Goal: Task Accomplishment & Management: Use online tool/utility

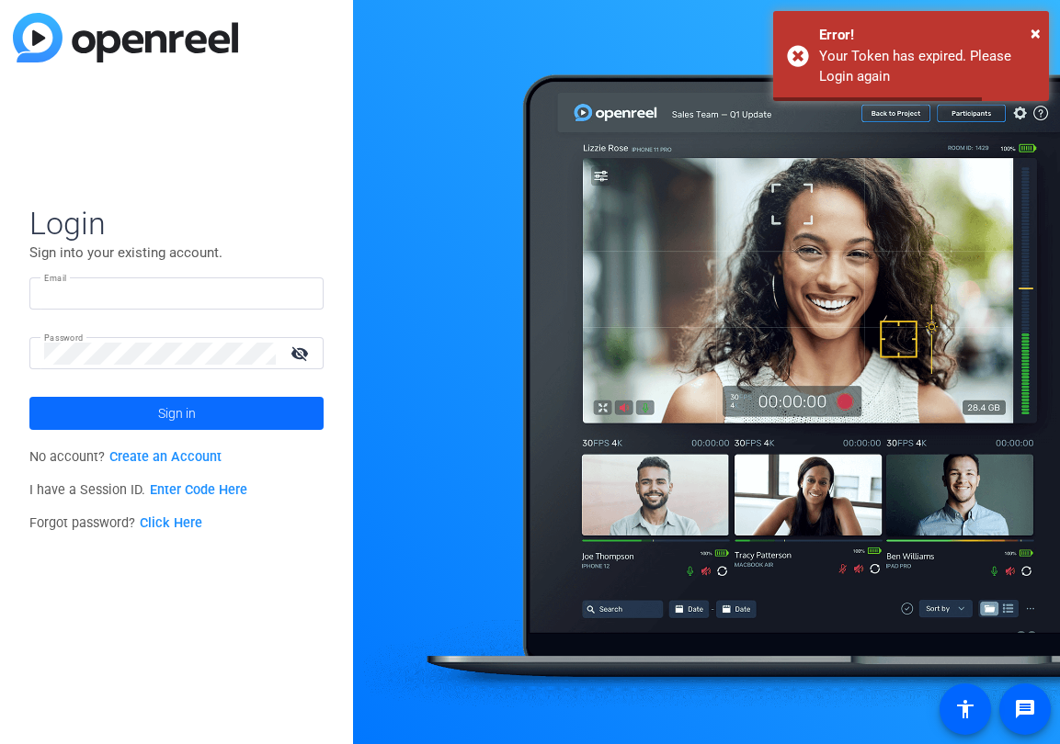
type input "rparada@bhsusa.com"
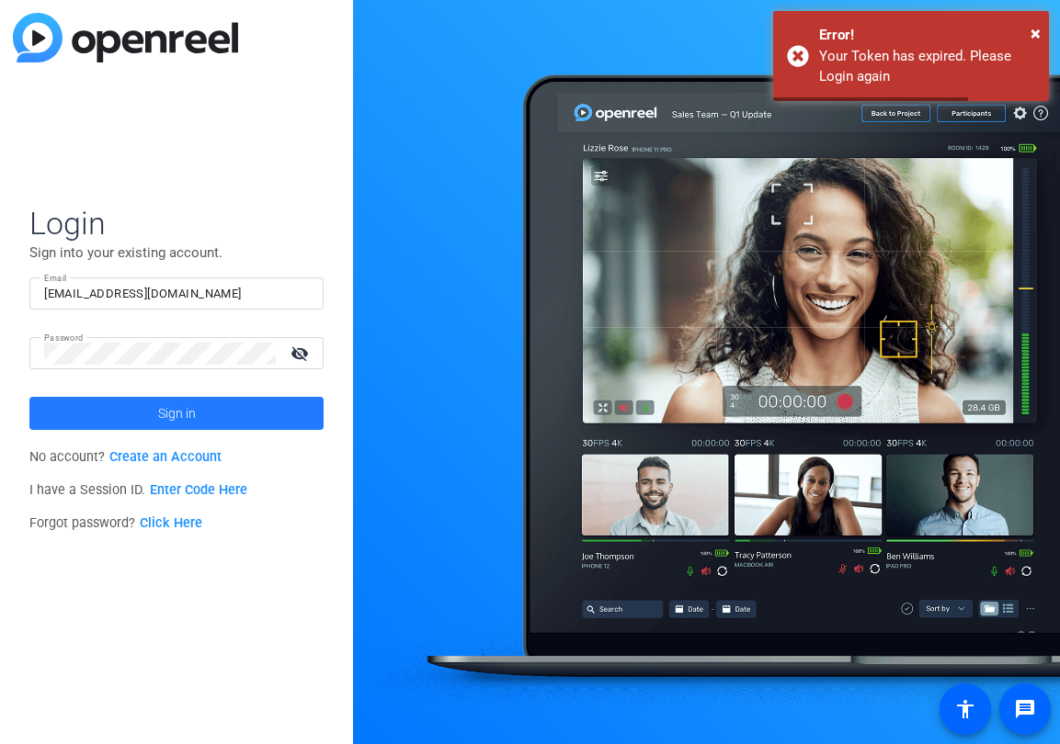
click at [222, 424] on span at bounding box center [176, 413] width 294 height 44
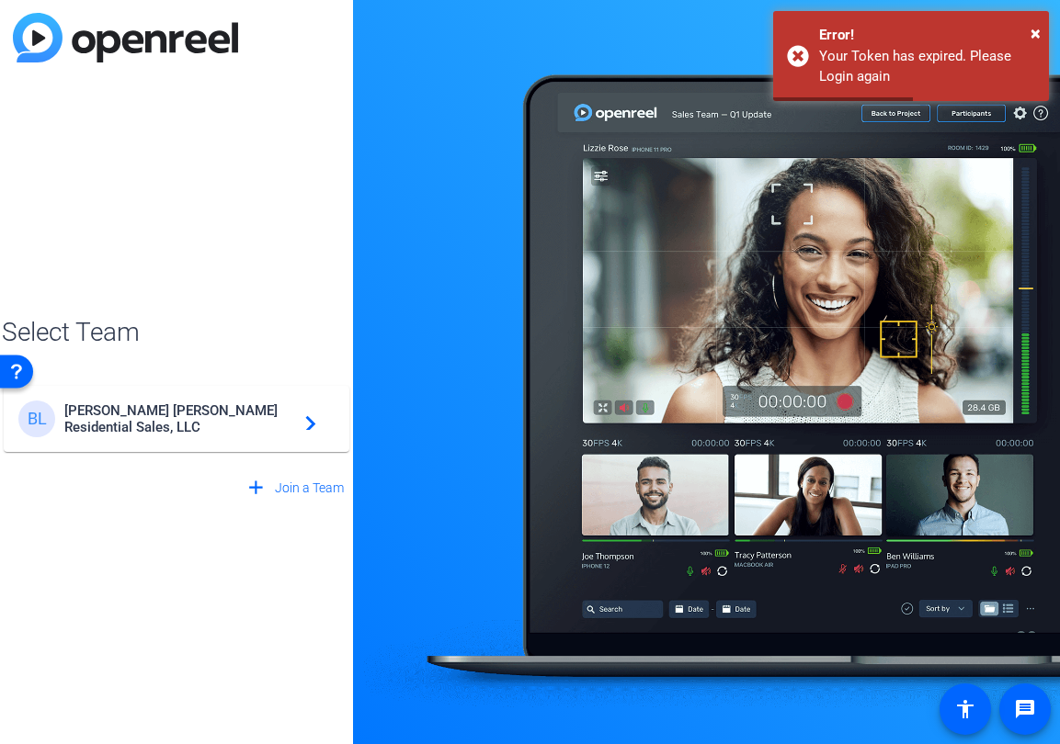
click at [222, 424] on span "Brown Harris Stevens Residential Sales, LLC" at bounding box center [179, 419] width 230 height 33
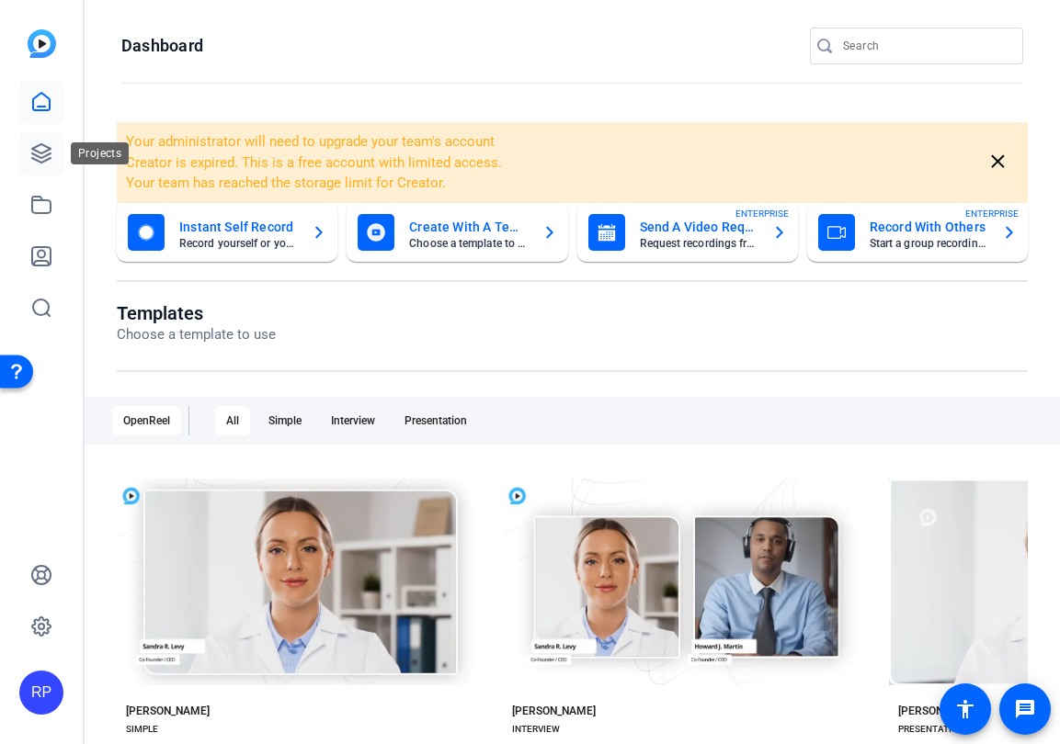
click at [44, 154] on icon at bounding box center [41, 153] width 22 height 22
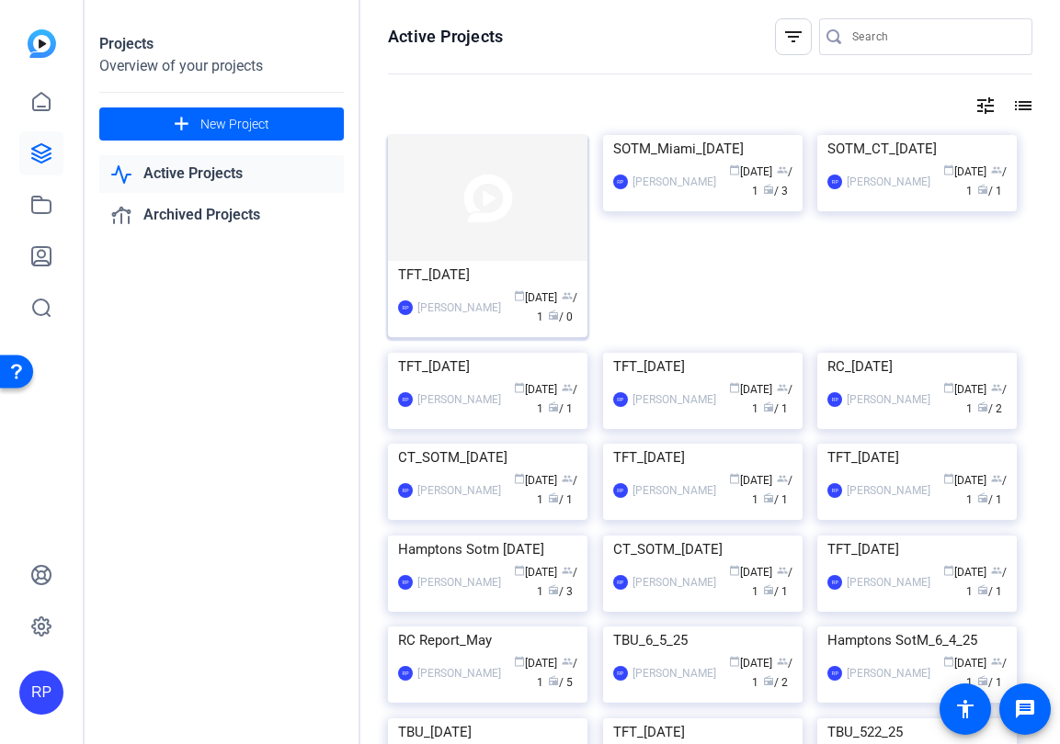
click at [454, 188] on img at bounding box center [487, 198] width 199 height 126
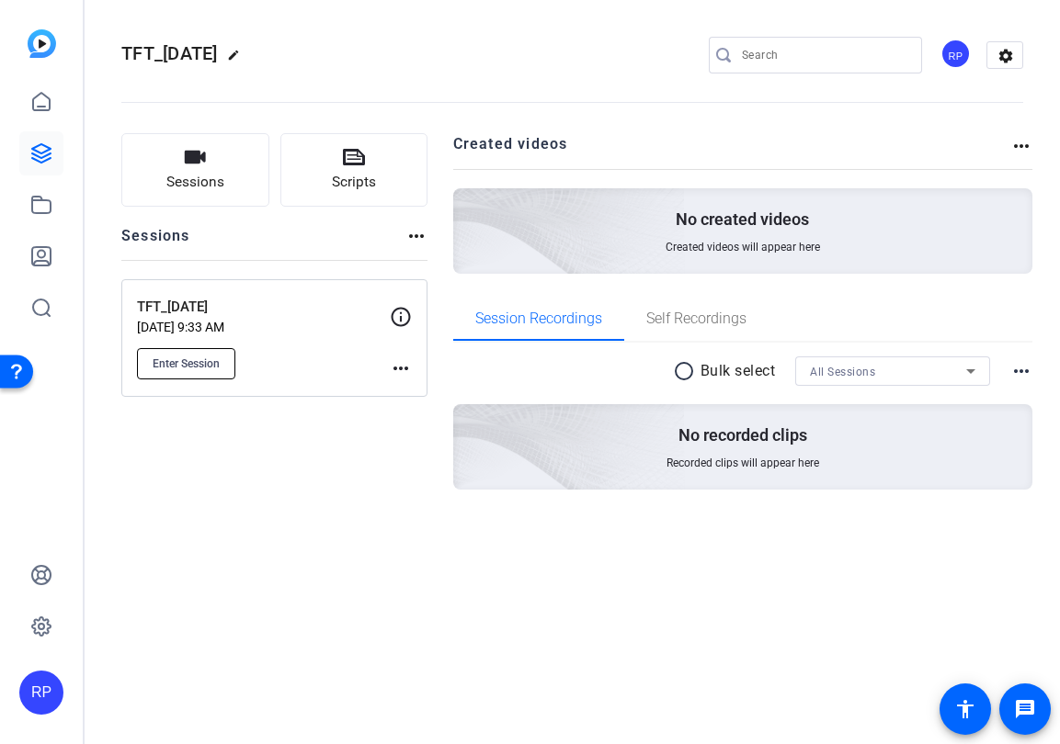
click at [203, 361] on span "Enter Session" at bounding box center [186, 364] width 67 height 15
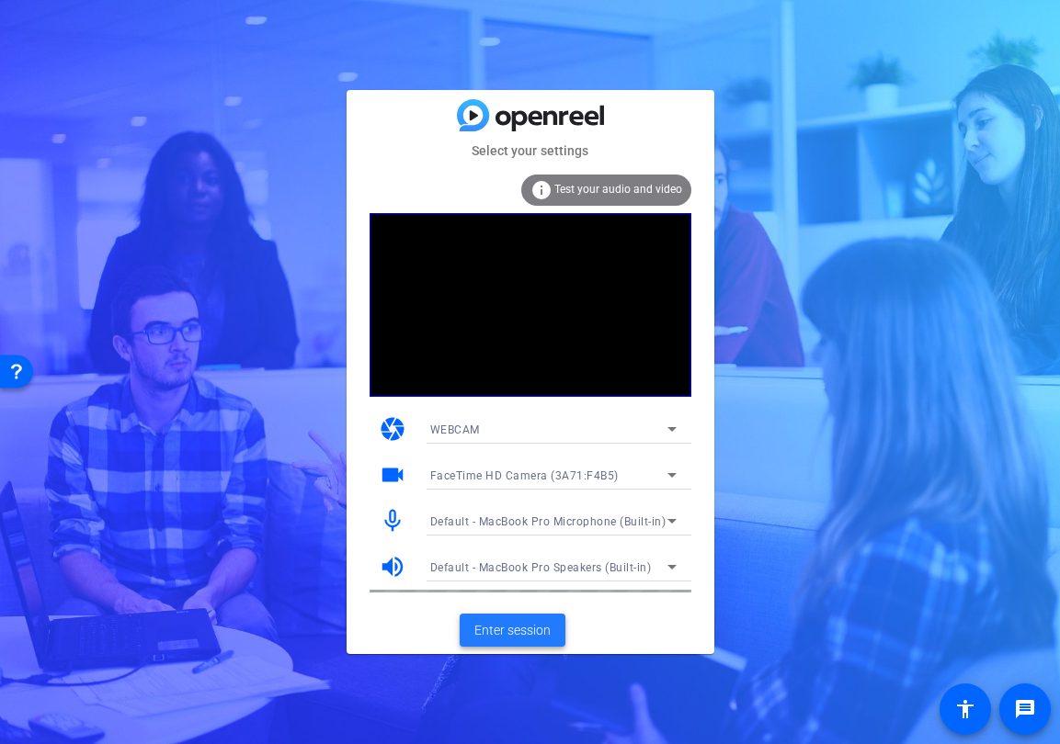
click at [521, 623] on span "Enter session" at bounding box center [512, 630] width 76 height 19
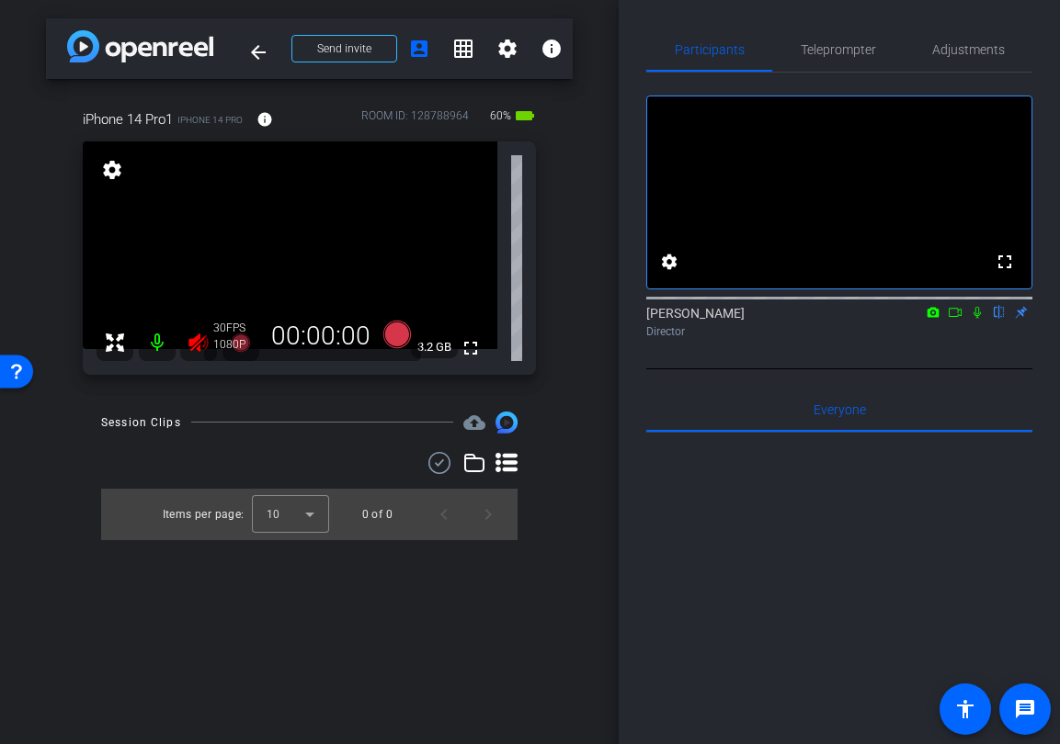
click at [192, 336] on icon at bounding box center [198, 343] width 22 height 22
click at [984, 52] on span "Adjustments" at bounding box center [968, 49] width 73 height 13
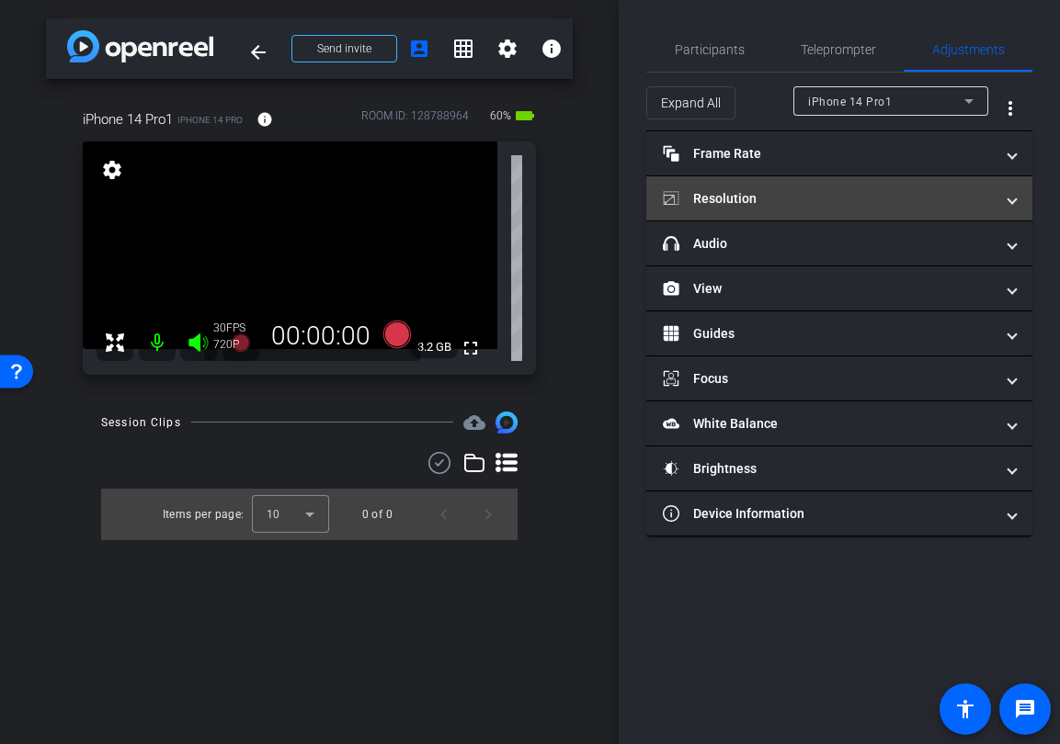
click at [849, 199] on mat-panel-title "Resolution" at bounding box center [828, 198] width 331 height 19
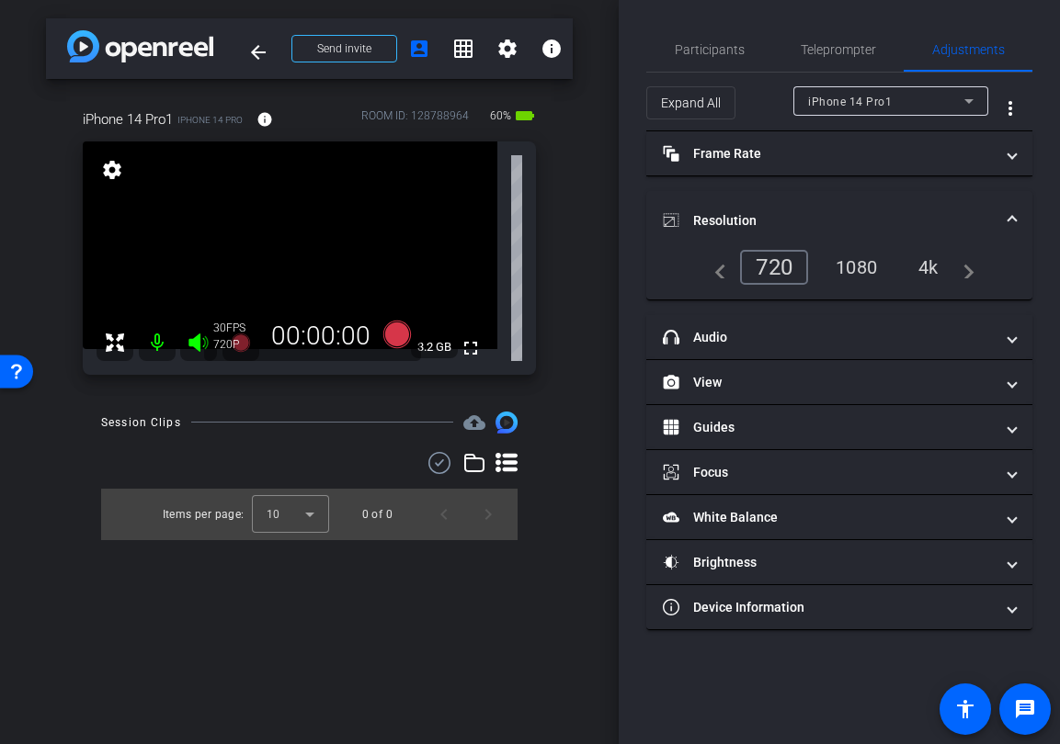
click at [856, 272] on div "1080" at bounding box center [856, 267] width 69 height 31
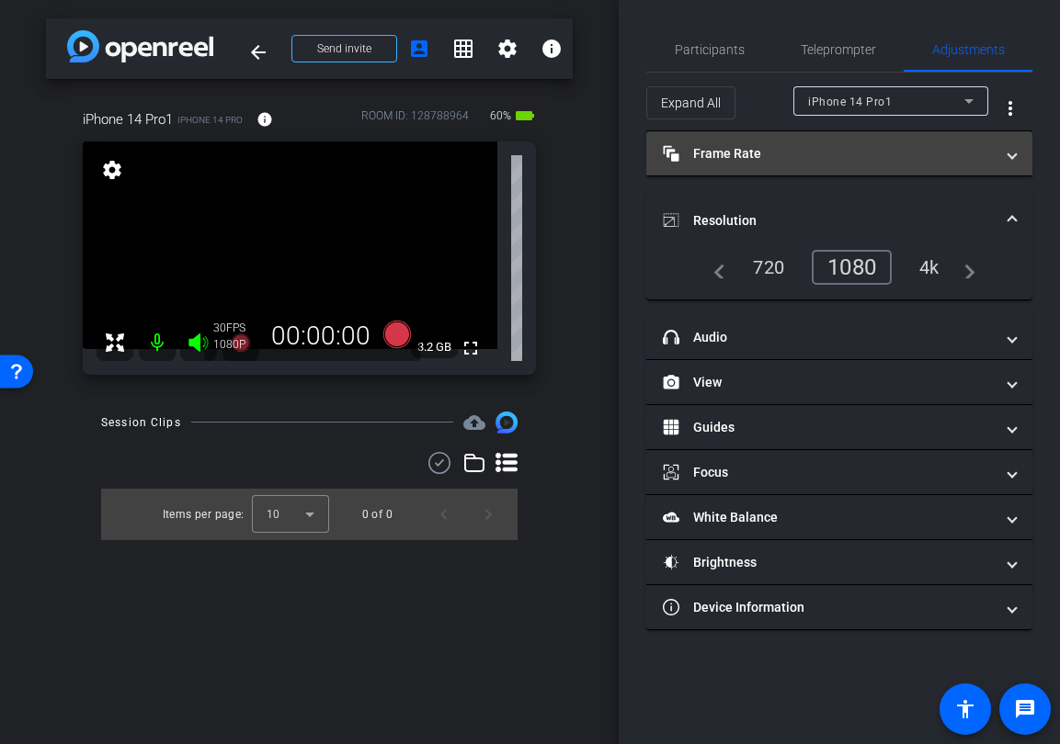
click at [794, 149] on mat-panel-title "Frame Rate Frame Rate" at bounding box center [828, 153] width 331 height 19
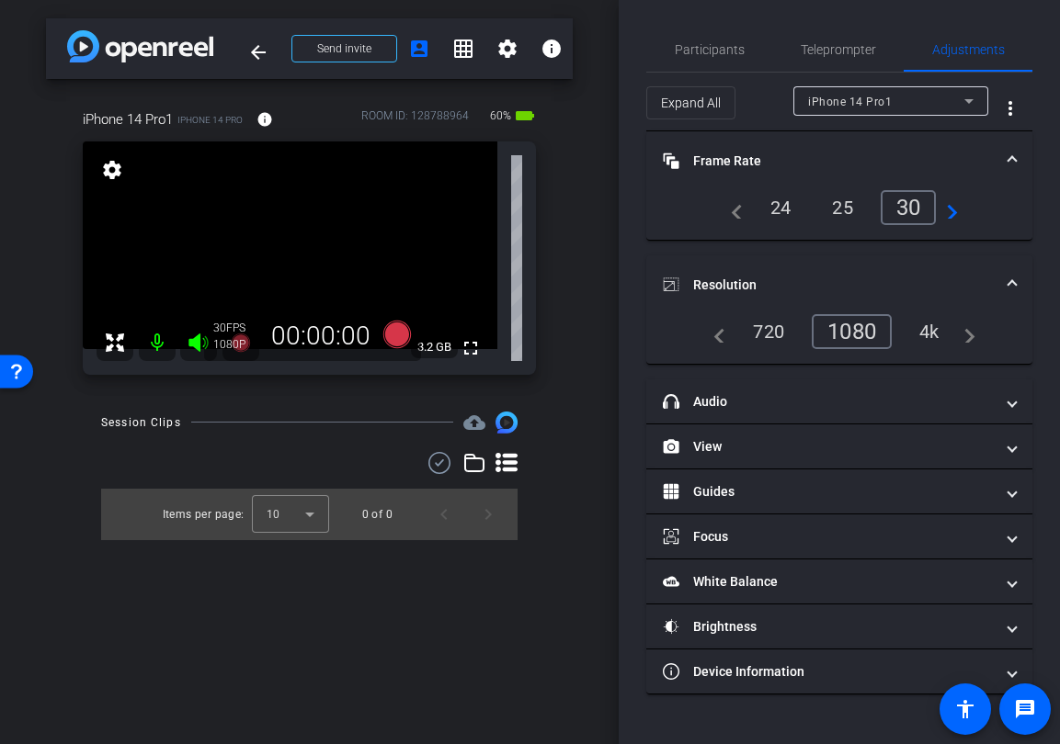
click at [790, 210] on div "24" at bounding box center [780, 207] width 49 height 31
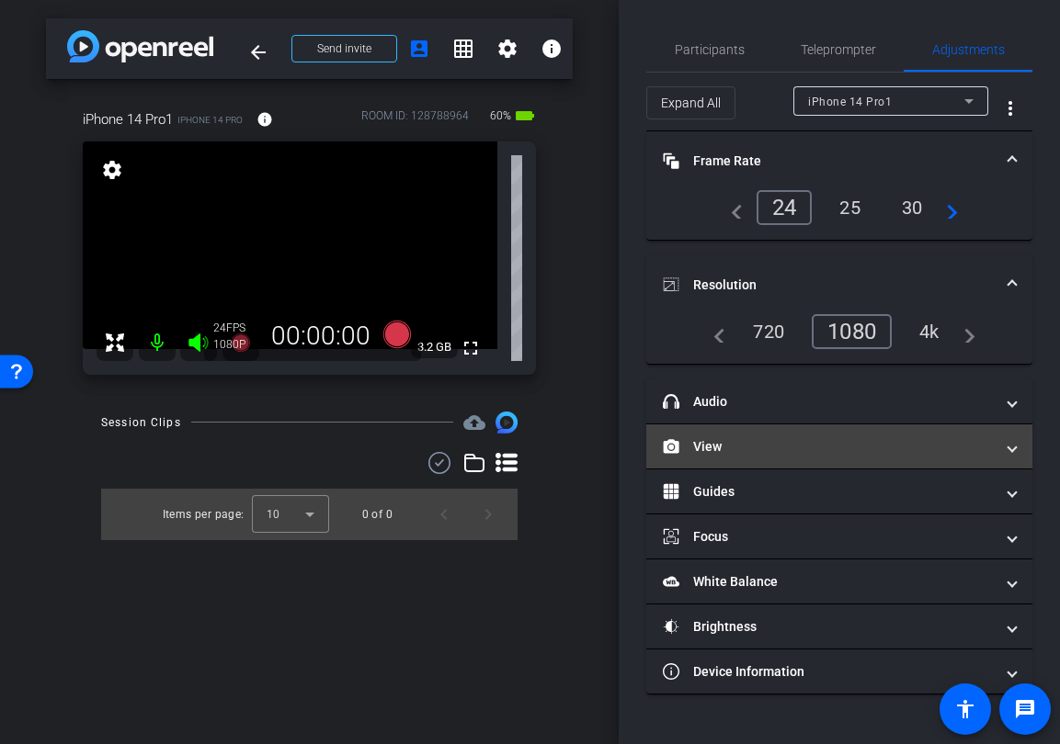
click at [789, 450] on mat-panel-title "View" at bounding box center [828, 446] width 331 height 19
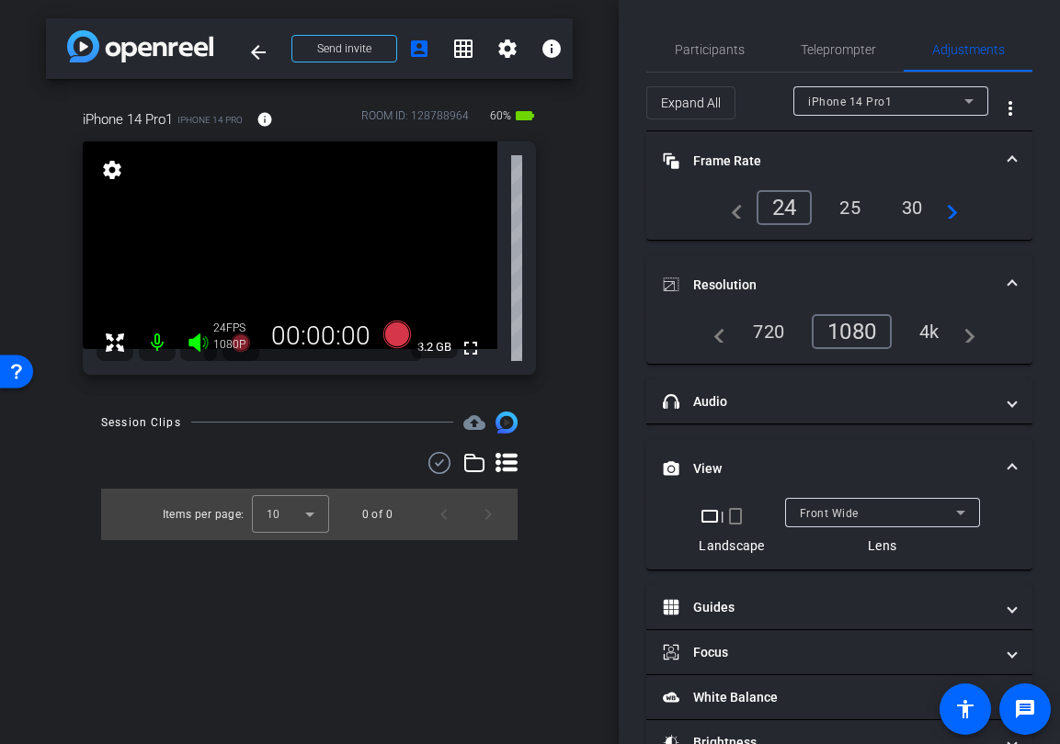
click at [743, 515] on mat-icon "crop_portrait" at bounding box center [735, 516] width 22 height 22
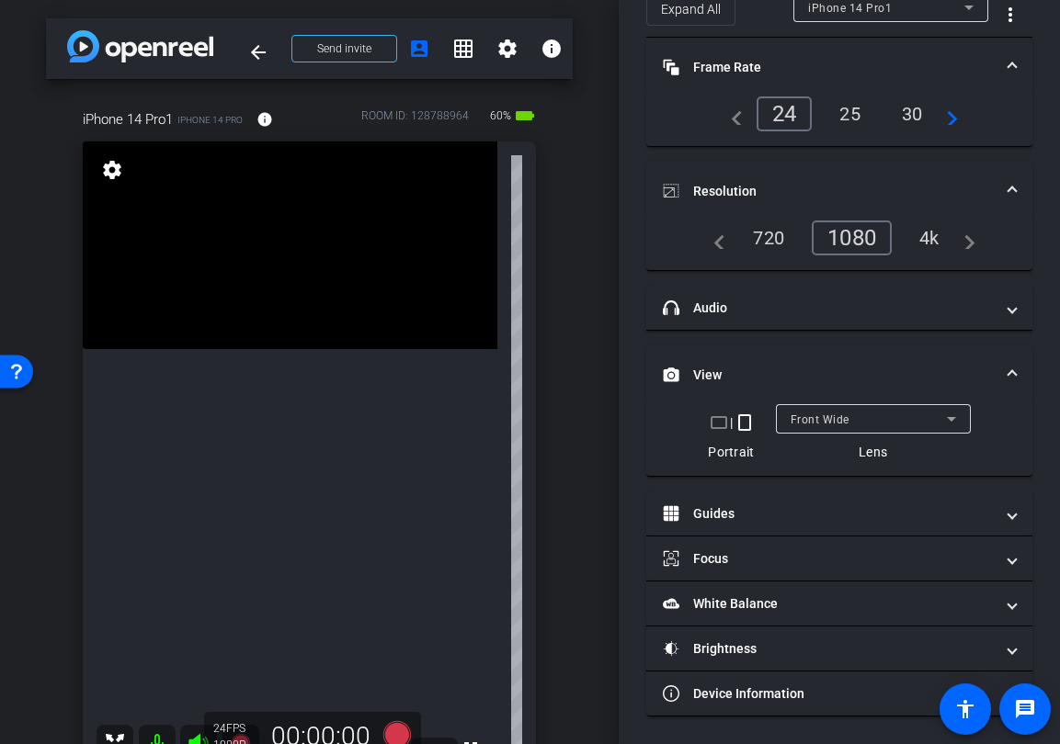
click at [522, 391] on div "fullscreen settings 3.2 GB" at bounding box center [309, 459] width 453 height 634
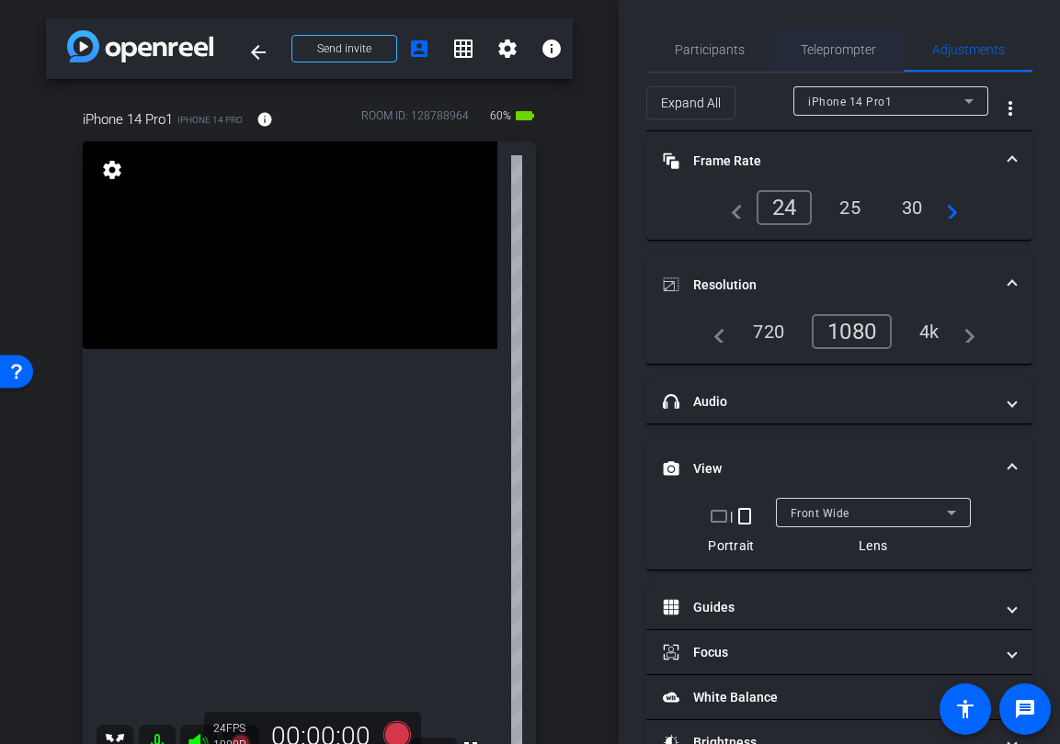
click at [850, 50] on span "Teleprompter" at bounding box center [837, 49] width 75 height 13
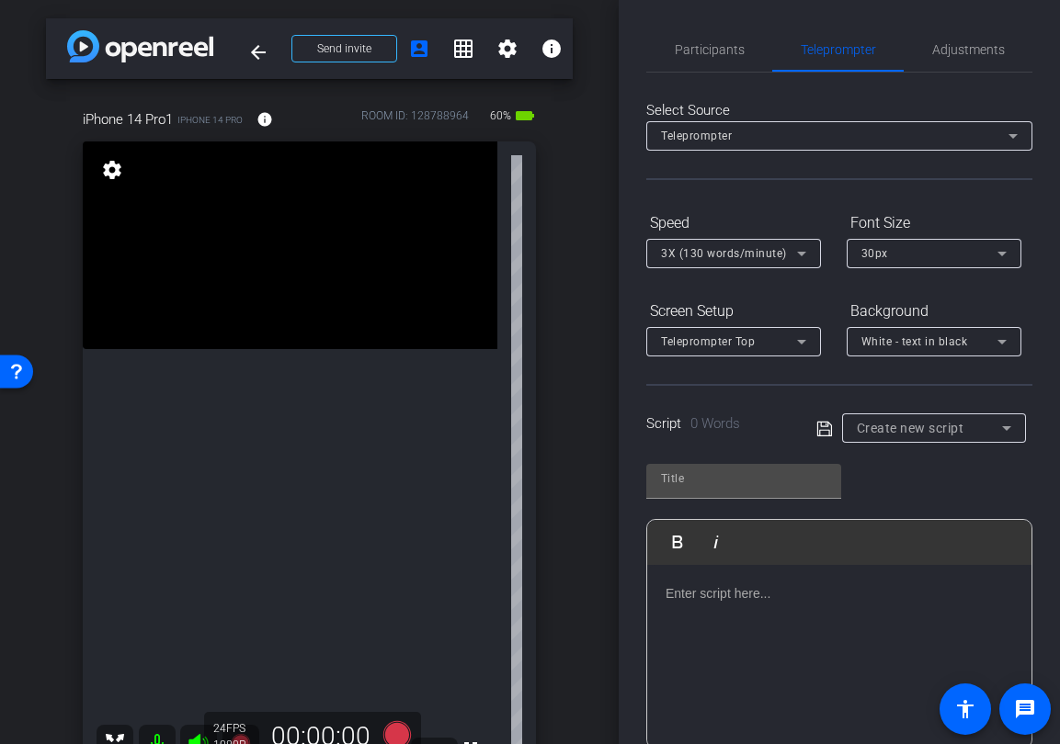
click at [743, 682] on div at bounding box center [839, 657] width 384 height 184
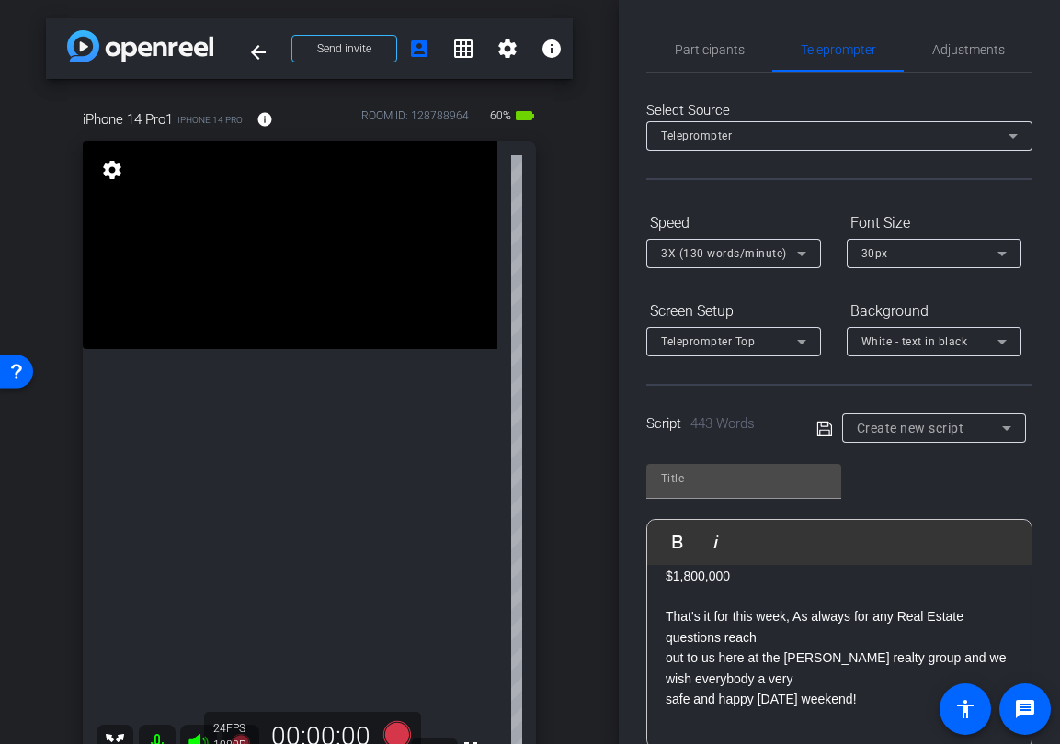
click at [830, 436] on icon at bounding box center [823, 428] width 15 height 15
type input "Default title 2213"
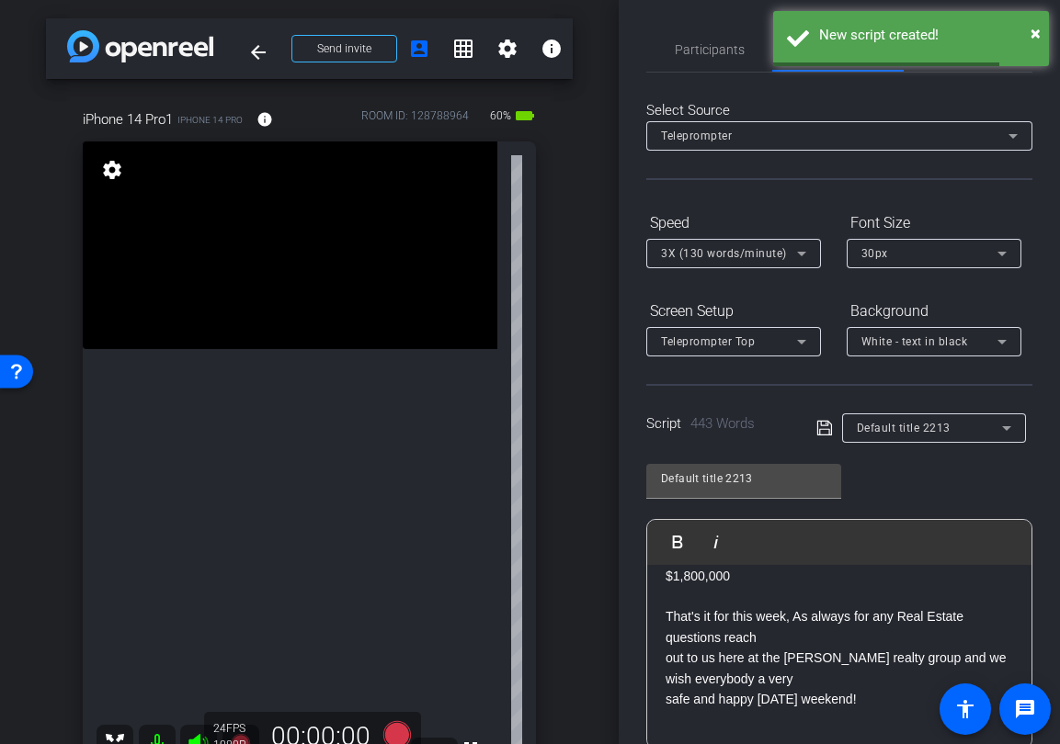
click at [791, 341] on icon at bounding box center [801, 342] width 22 height 22
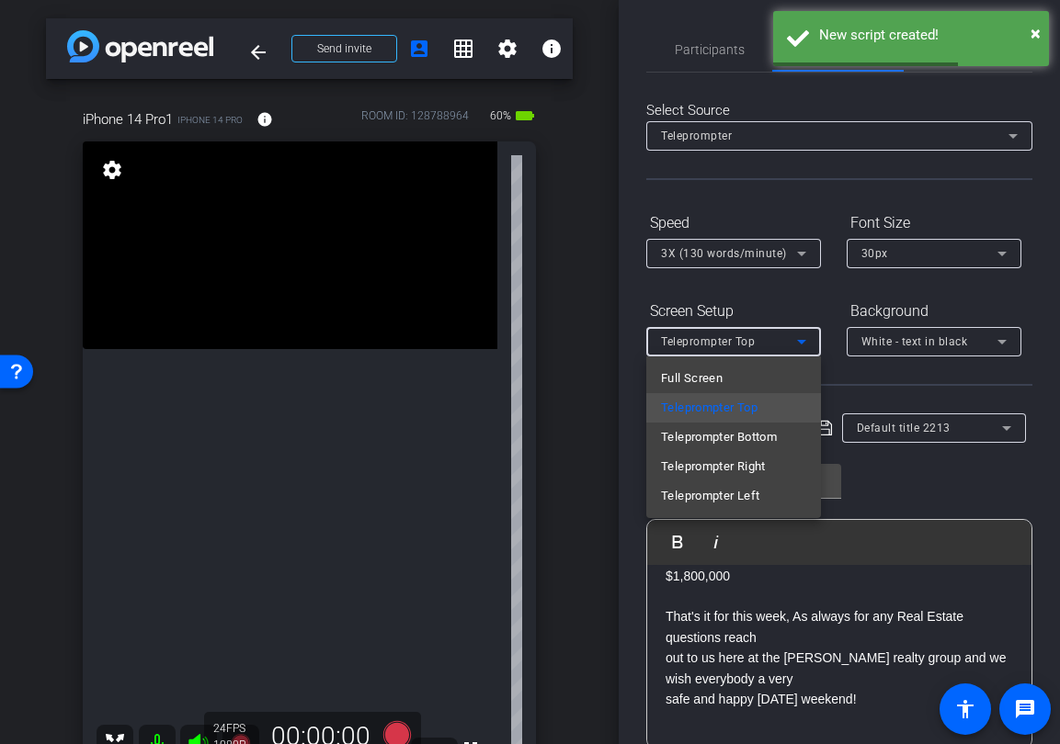
click at [782, 312] on div at bounding box center [530, 372] width 1060 height 744
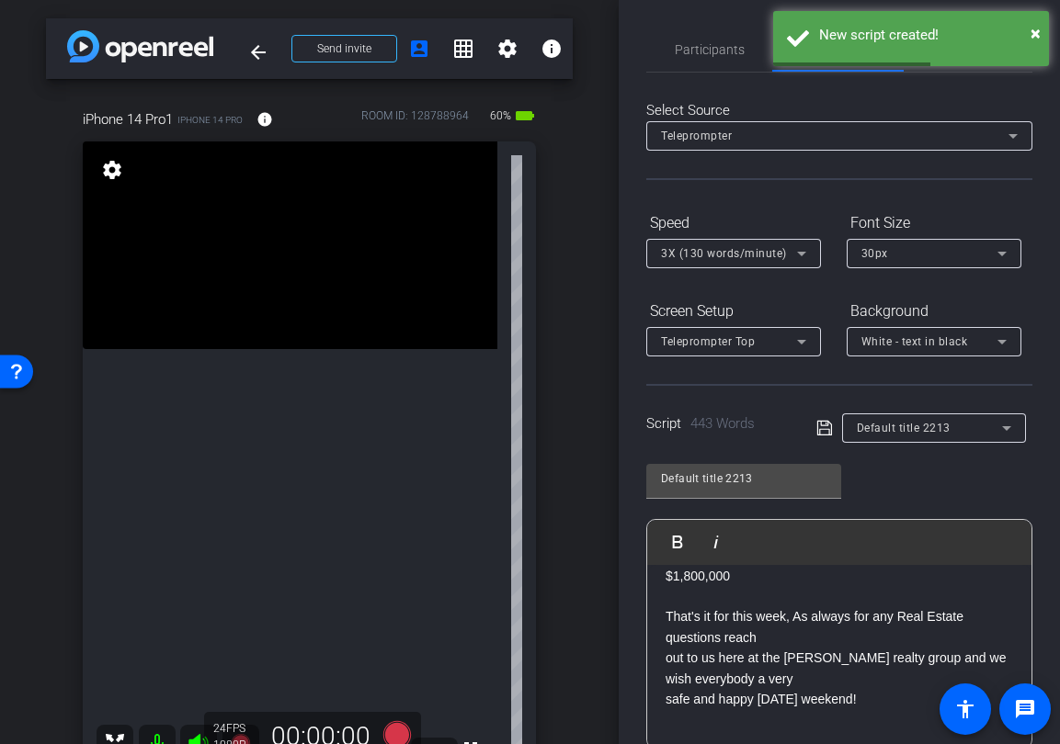
click at [784, 253] on div "3X (130 words/minute)" at bounding box center [729, 253] width 136 height 23
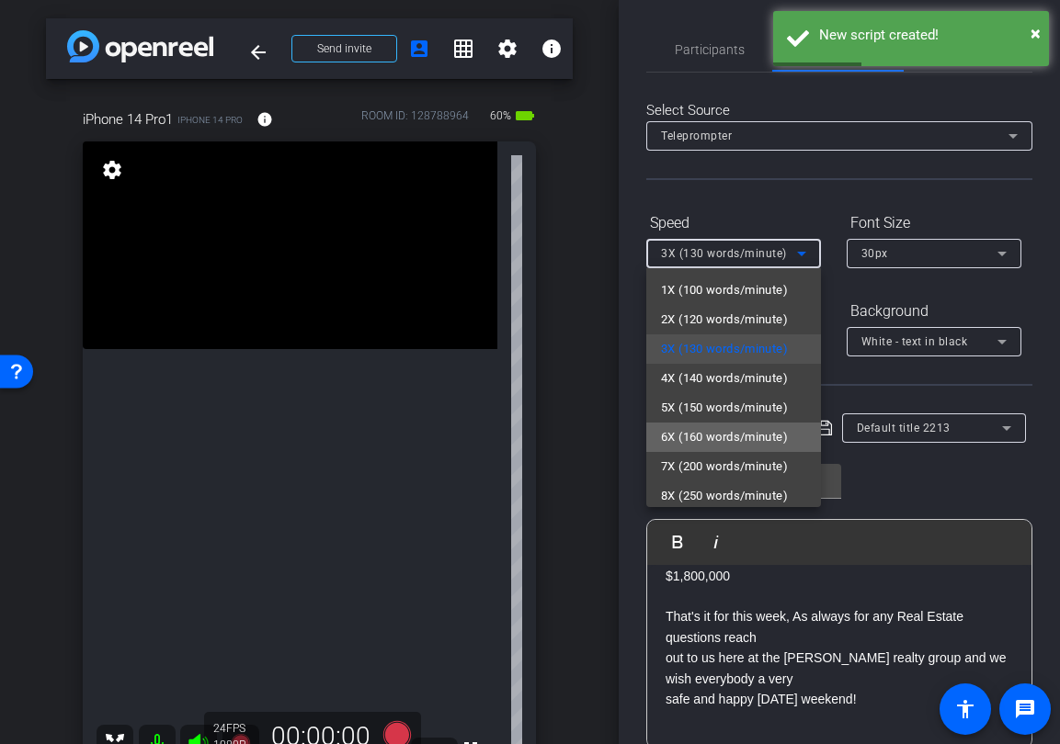
click at [732, 431] on span "6X (160 words/minute)" at bounding box center [724, 437] width 127 height 22
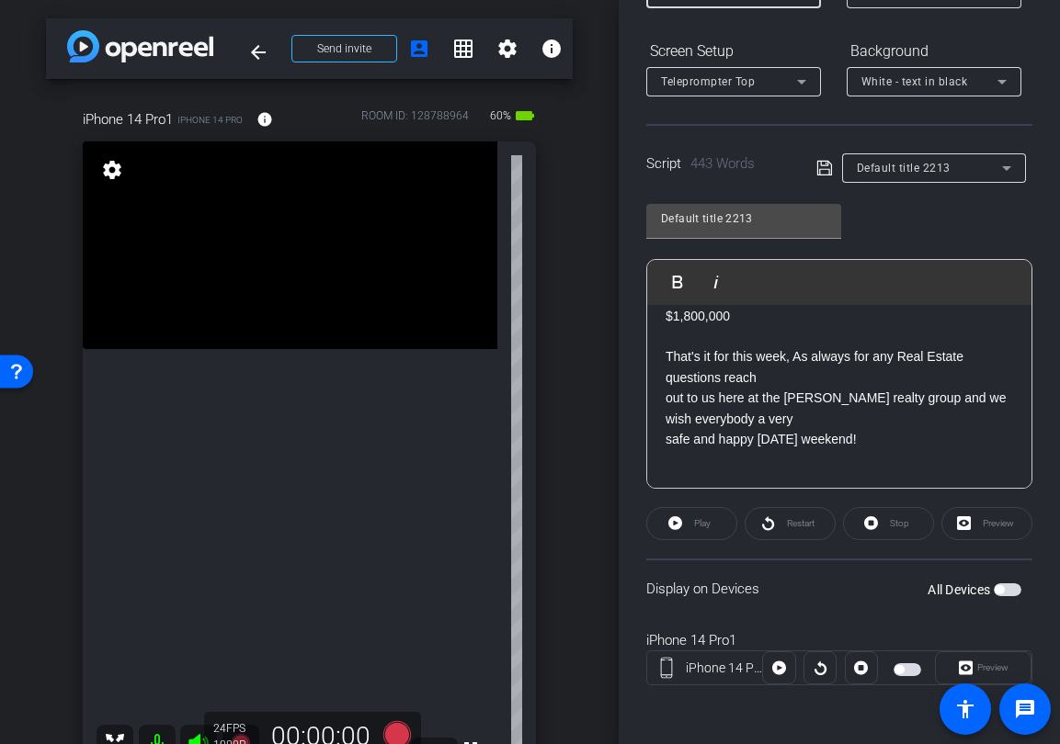
scroll to position [1623, 0]
click at [1004, 590] on span "button" at bounding box center [1007, 590] width 28 height 13
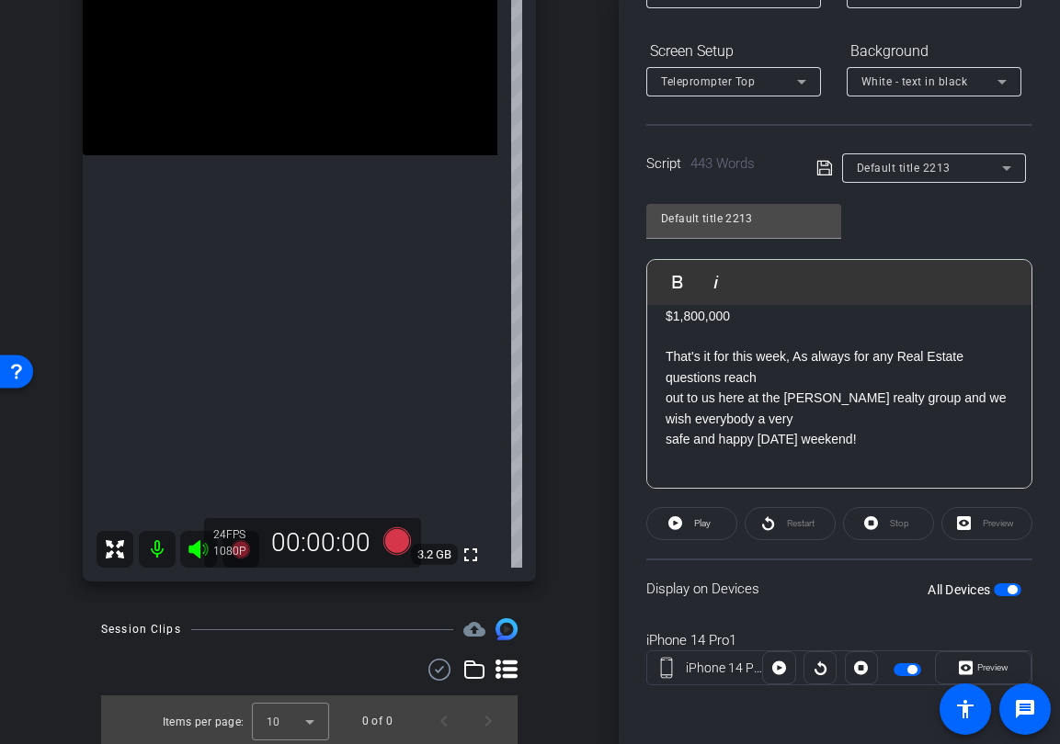
scroll to position [196, 0]
click at [398, 539] on icon at bounding box center [396, 540] width 28 height 28
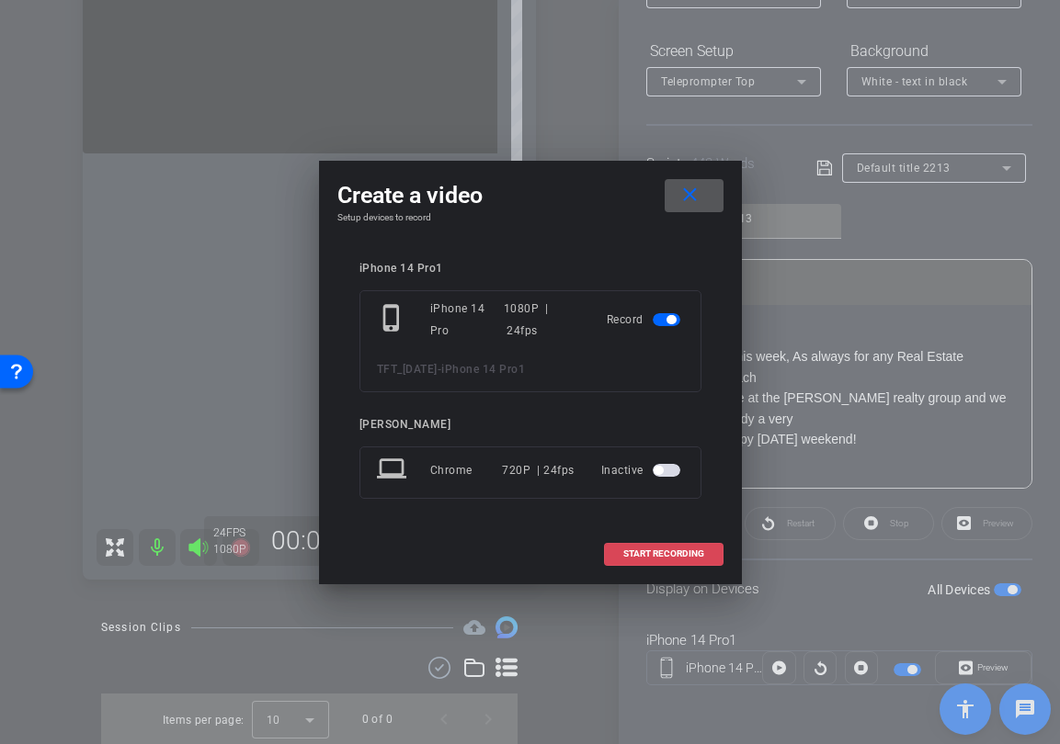
click at [701, 553] on span "START RECORDING" at bounding box center [663, 554] width 81 height 9
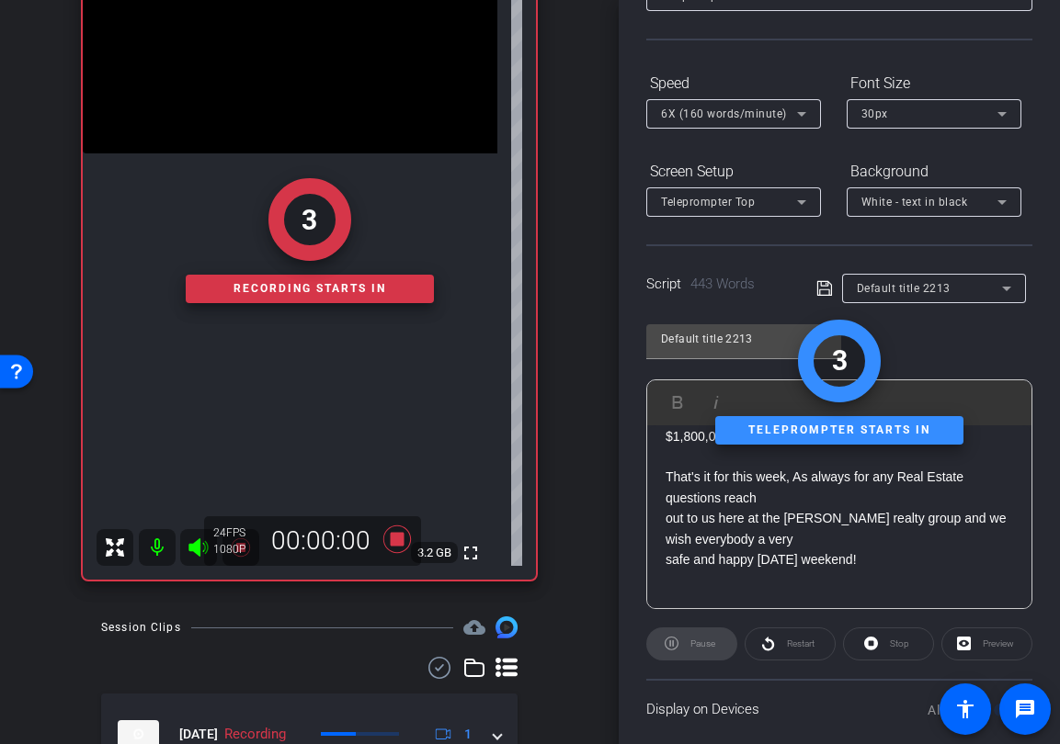
scroll to position [163, 0]
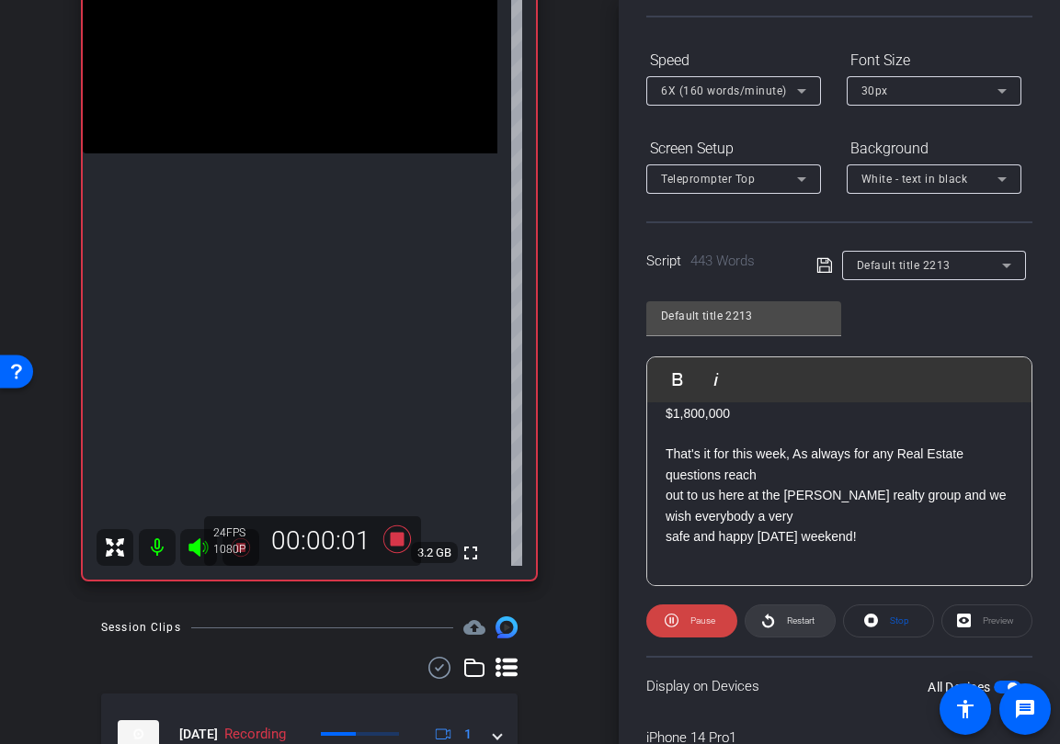
click at [772, 618] on icon at bounding box center [768, 620] width 14 height 23
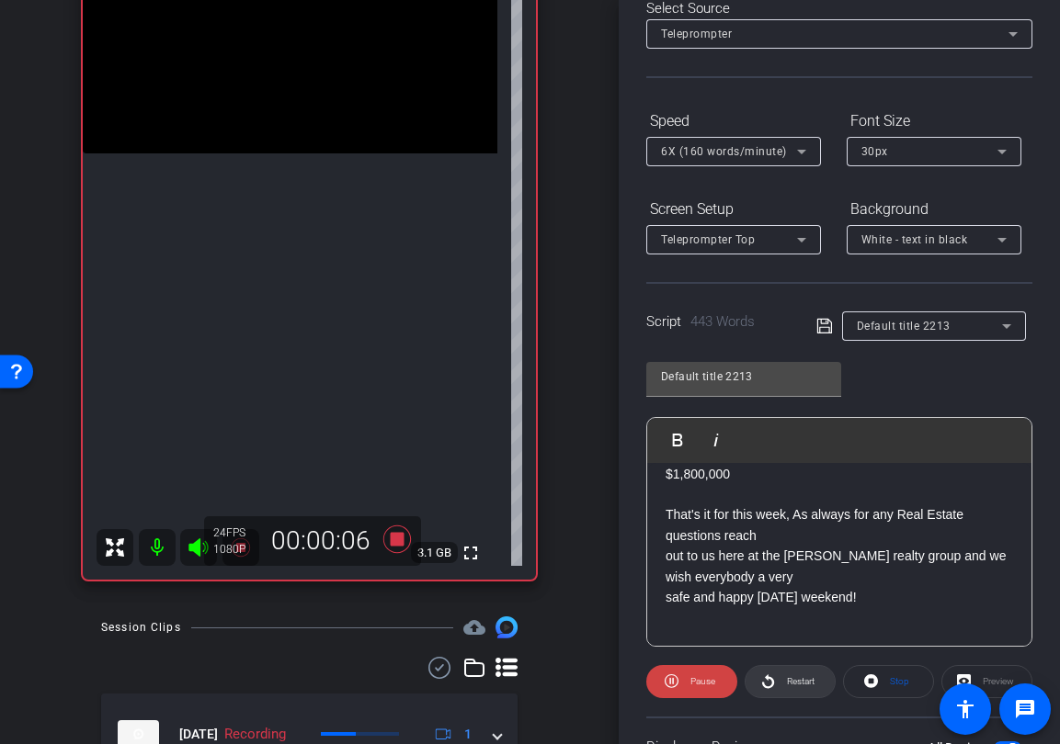
scroll to position [105, 0]
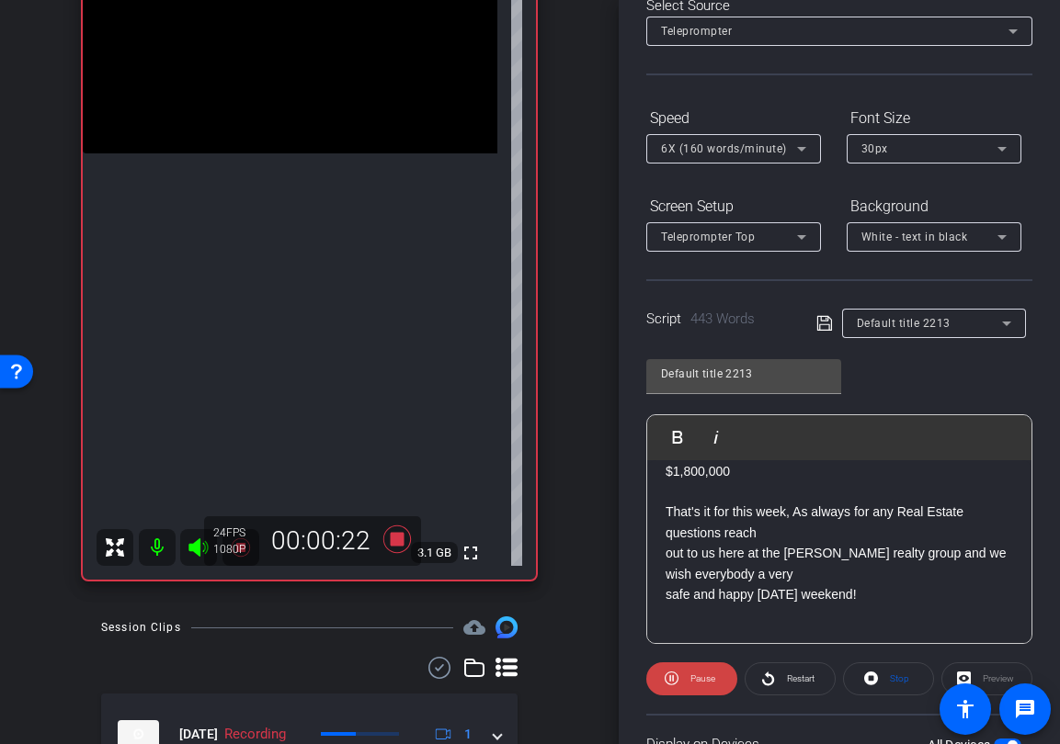
click at [747, 143] on span "6X (160 words/minute)" at bounding box center [724, 148] width 126 height 13
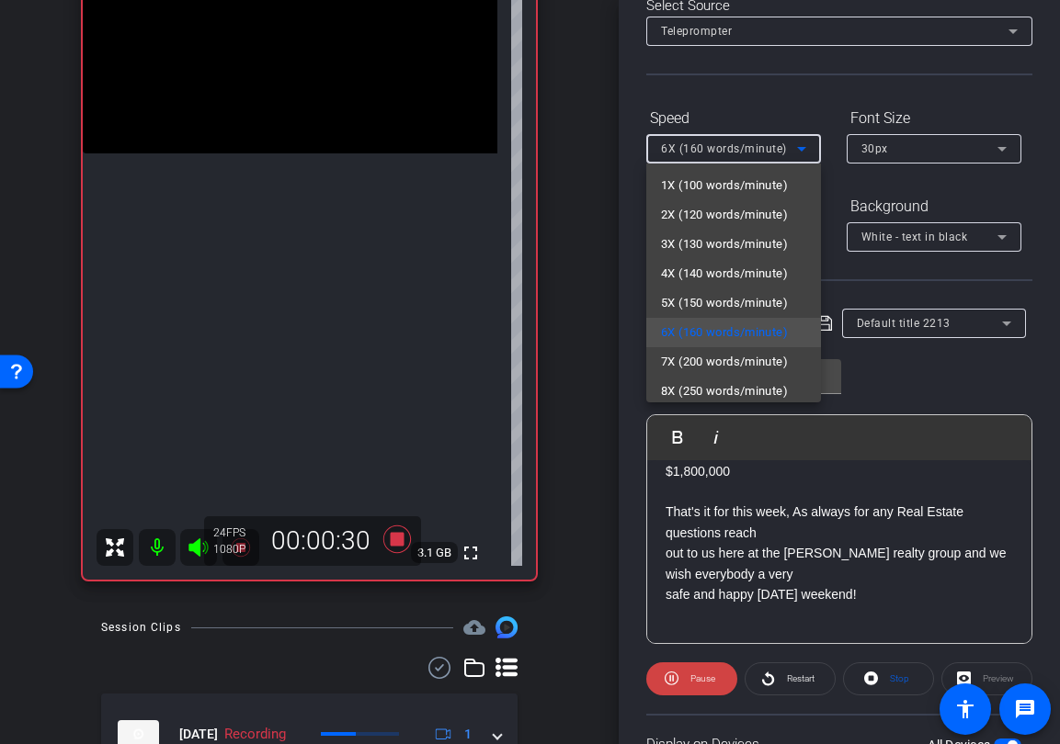
click at [851, 25] on div at bounding box center [530, 372] width 1060 height 744
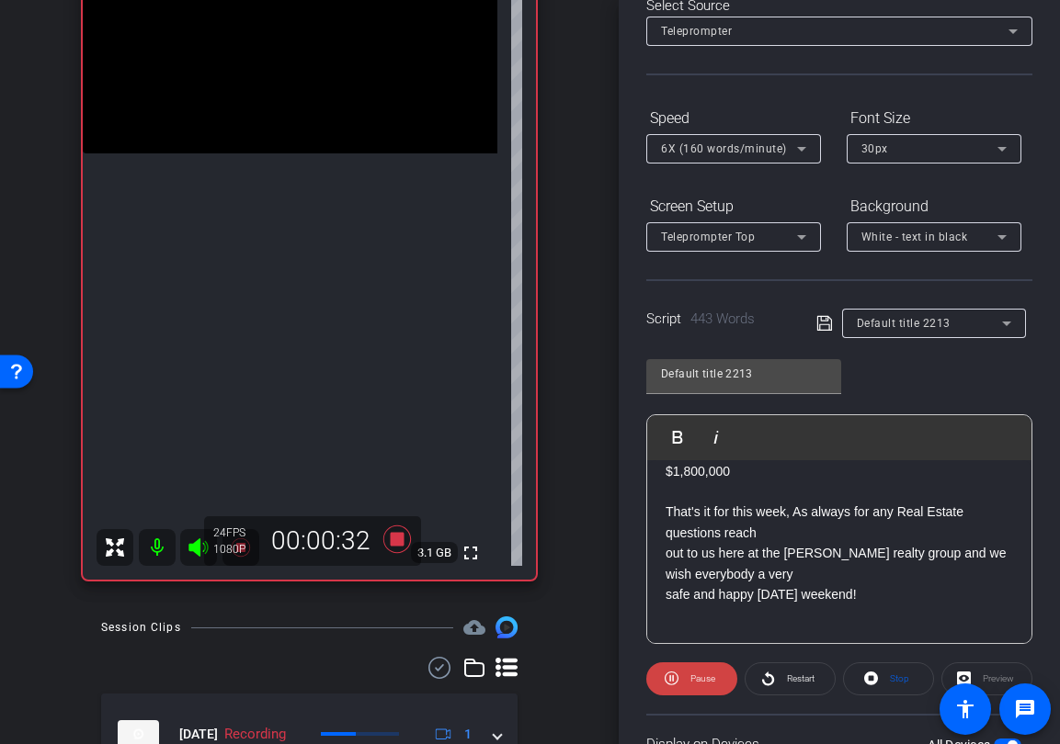
scroll to position [0, 0]
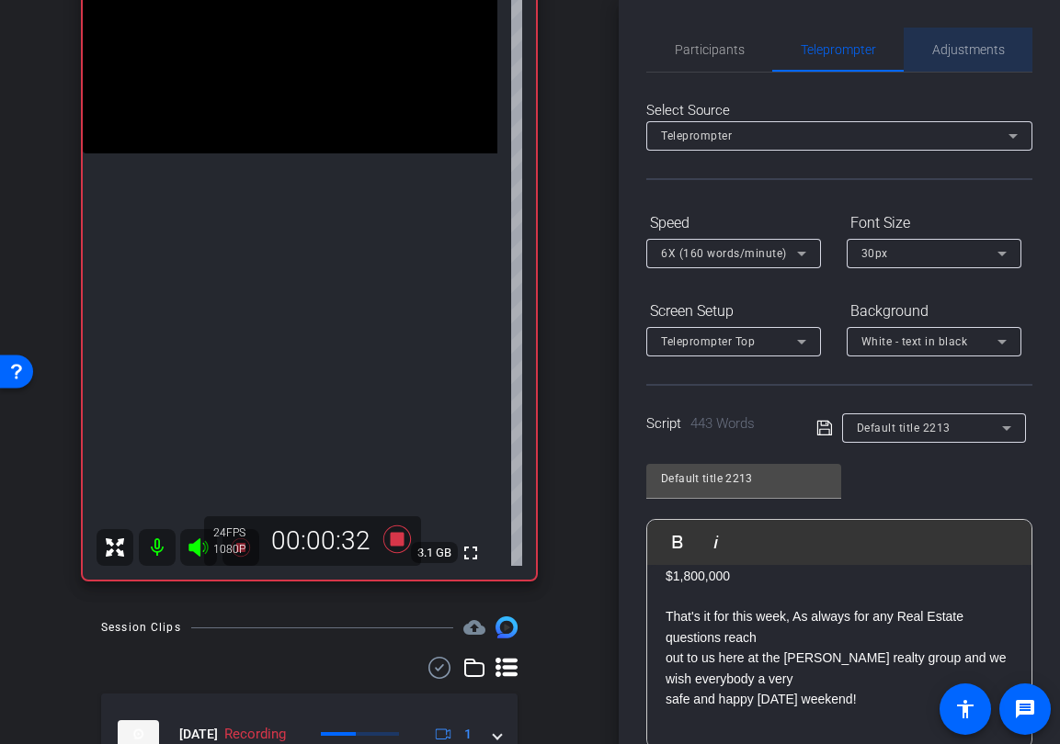
click at [950, 59] on span "Adjustments" at bounding box center [968, 50] width 73 height 44
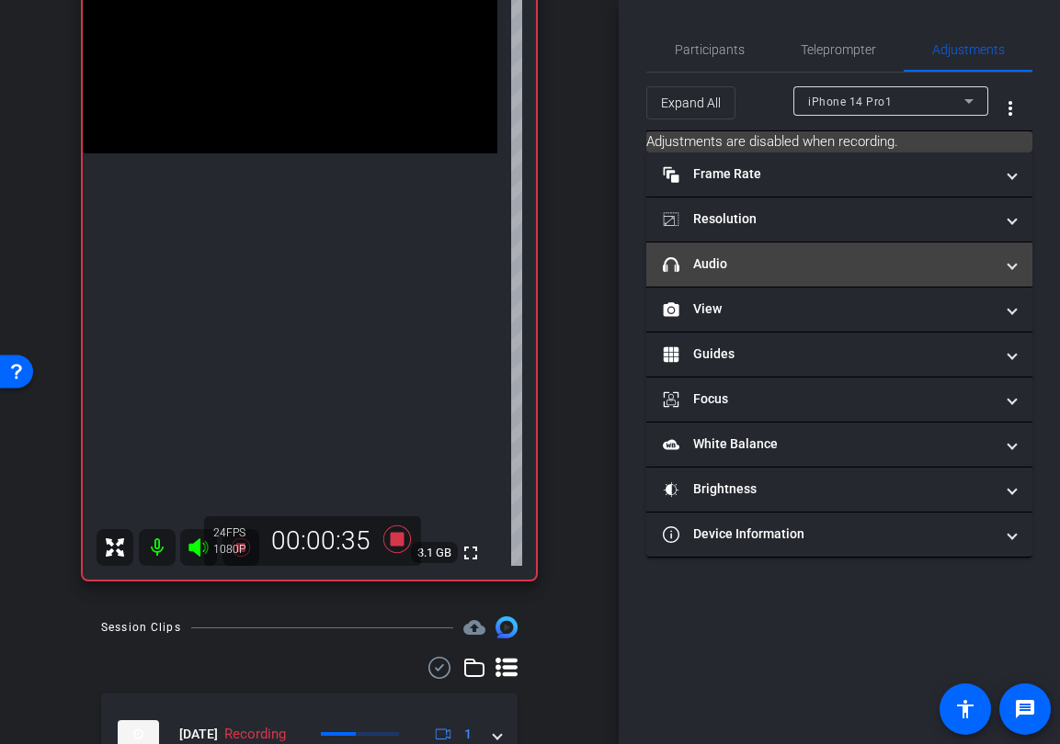
click at [809, 276] on mat-expansion-panel-header "headphone icon Audio" at bounding box center [839, 265] width 386 height 44
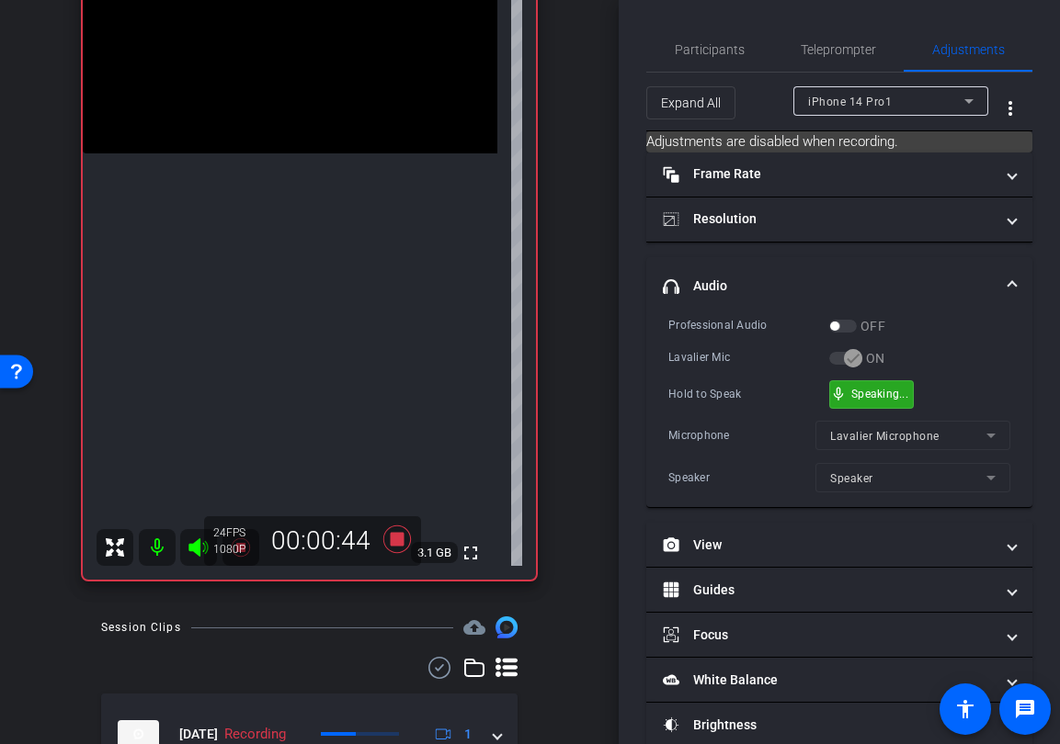
click at [876, 403] on div "mic_none Speaking..." at bounding box center [871, 394] width 83 height 27
click at [832, 63] on span "Teleprompter" at bounding box center [837, 50] width 75 height 44
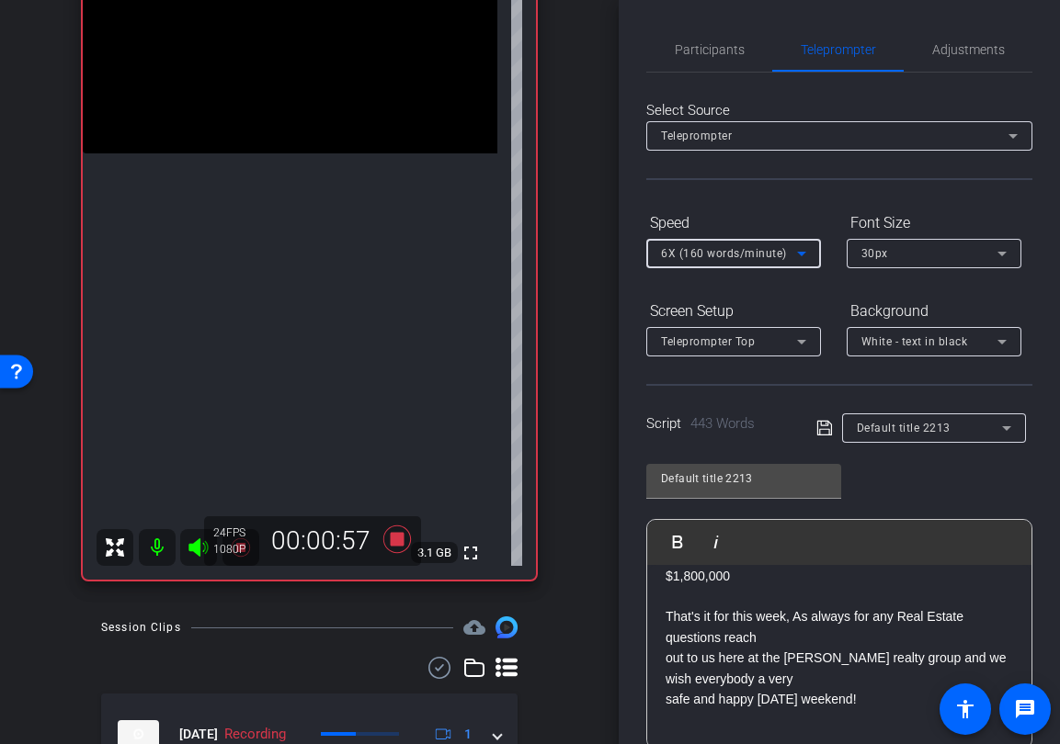
click at [751, 256] on span "6X (160 words/minute)" at bounding box center [724, 253] width 126 height 13
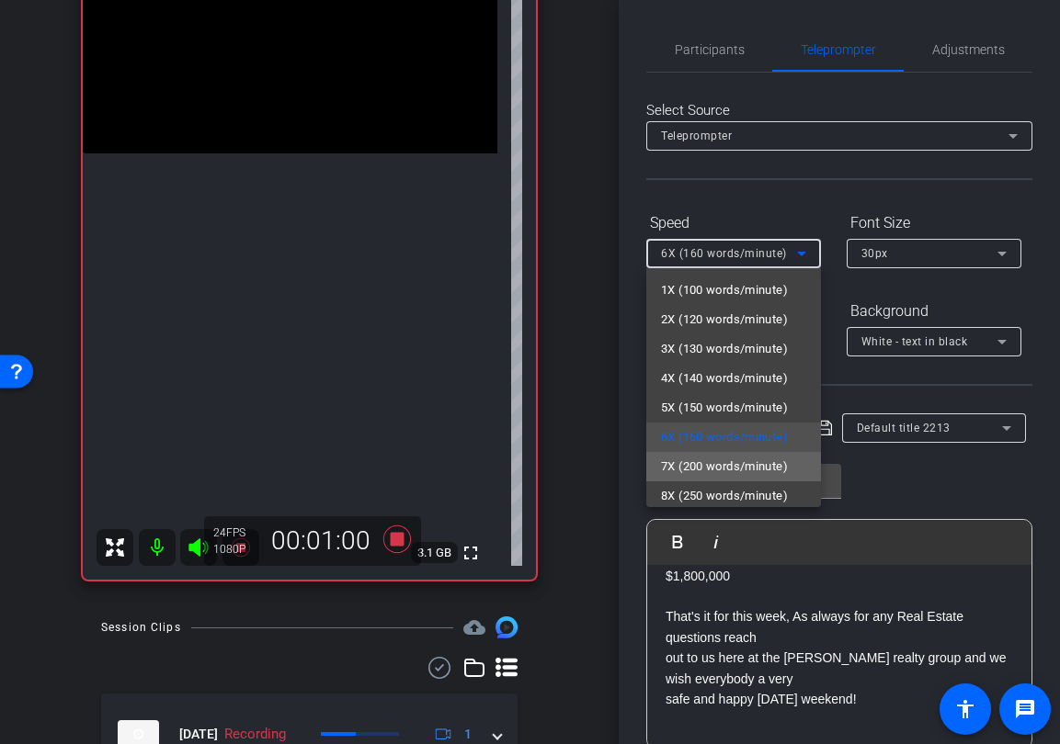
click at [715, 454] on mat-option "7X (200 words/minute)" at bounding box center [733, 466] width 175 height 29
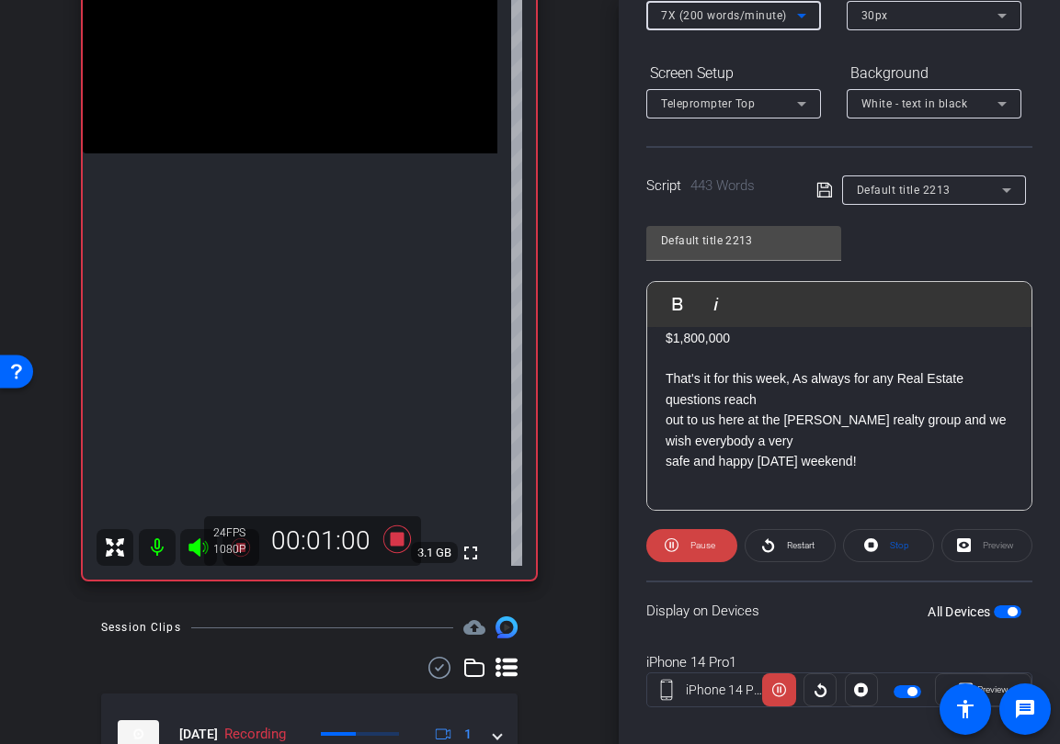
scroll to position [260, 0]
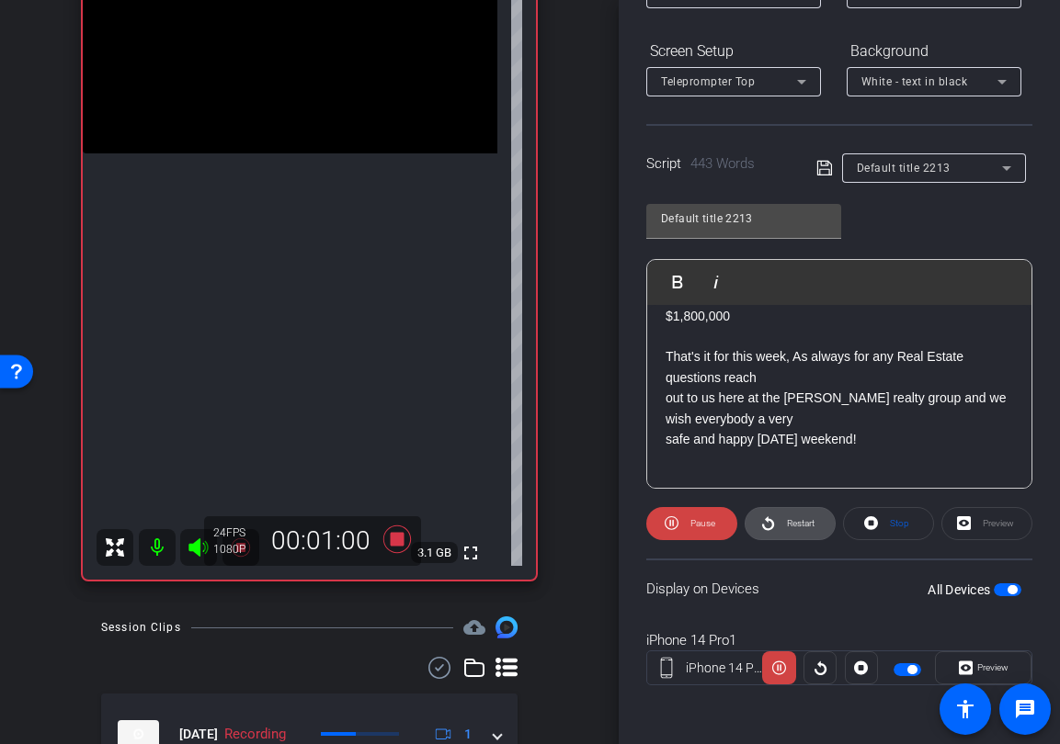
click at [779, 525] on span at bounding box center [789, 524] width 89 height 44
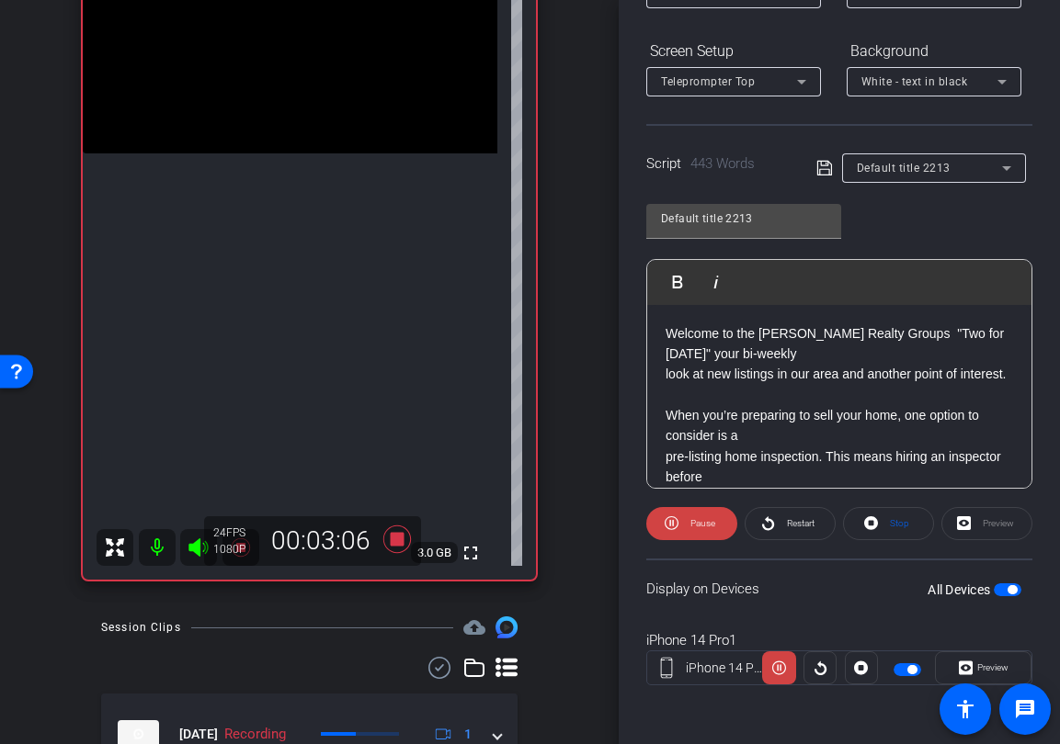
scroll to position [0, 0]
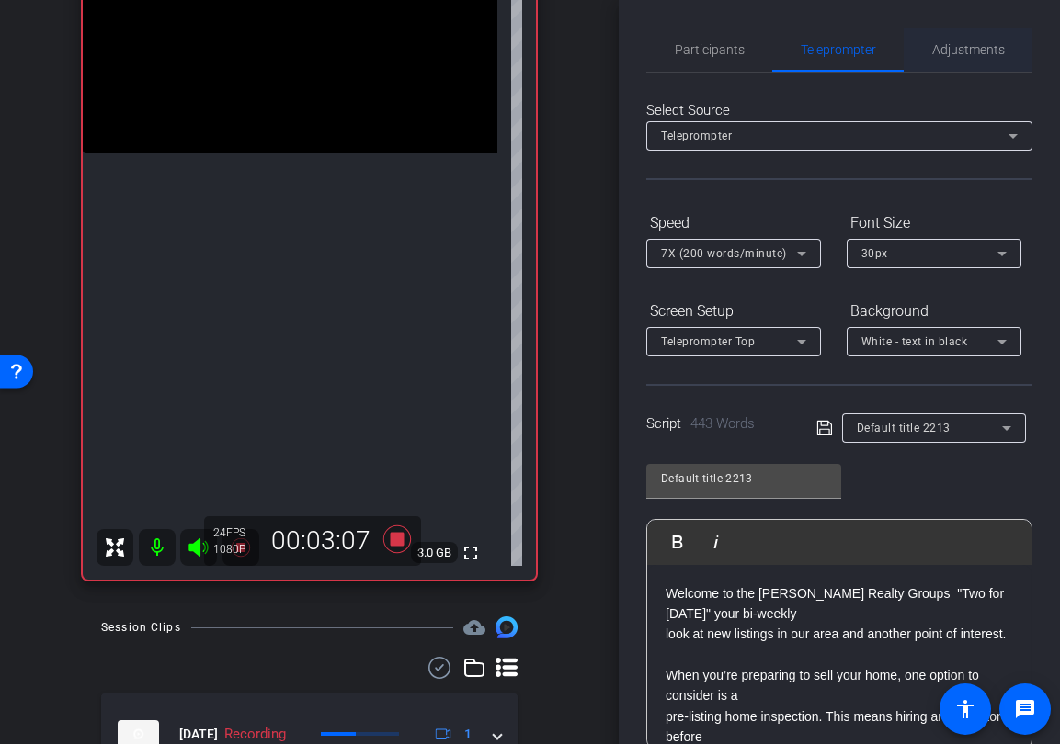
click at [955, 44] on span "Adjustments" at bounding box center [968, 49] width 73 height 13
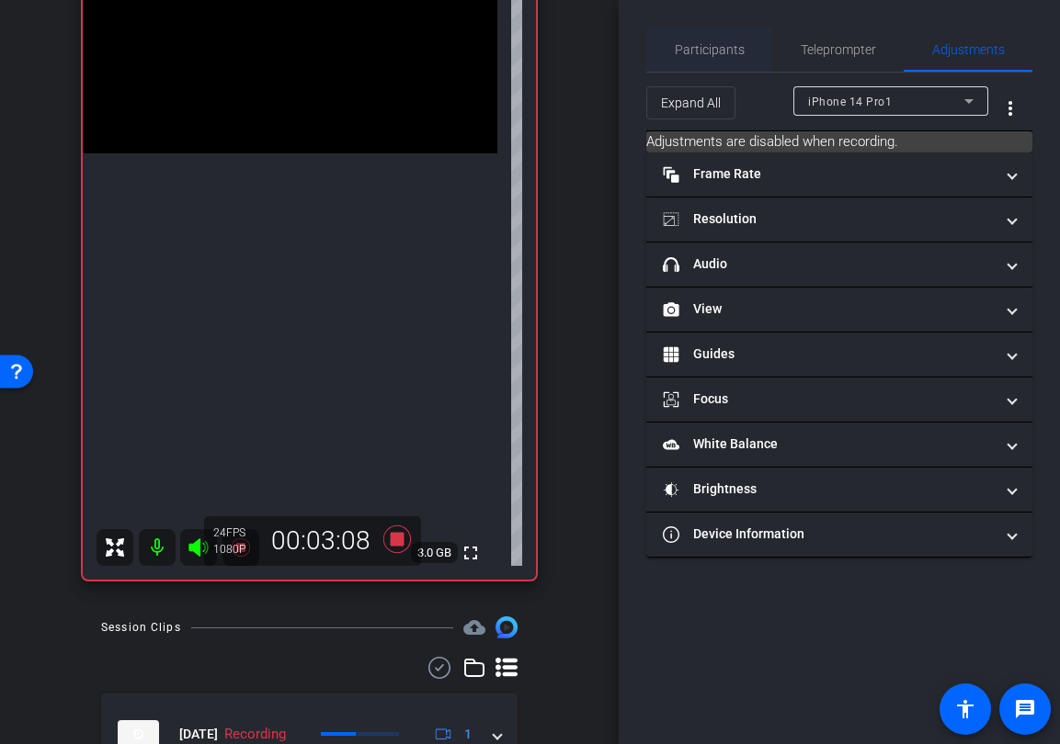
click at [723, 49] on span "Participants" at bounding box center [710, 49] width 70 height 13
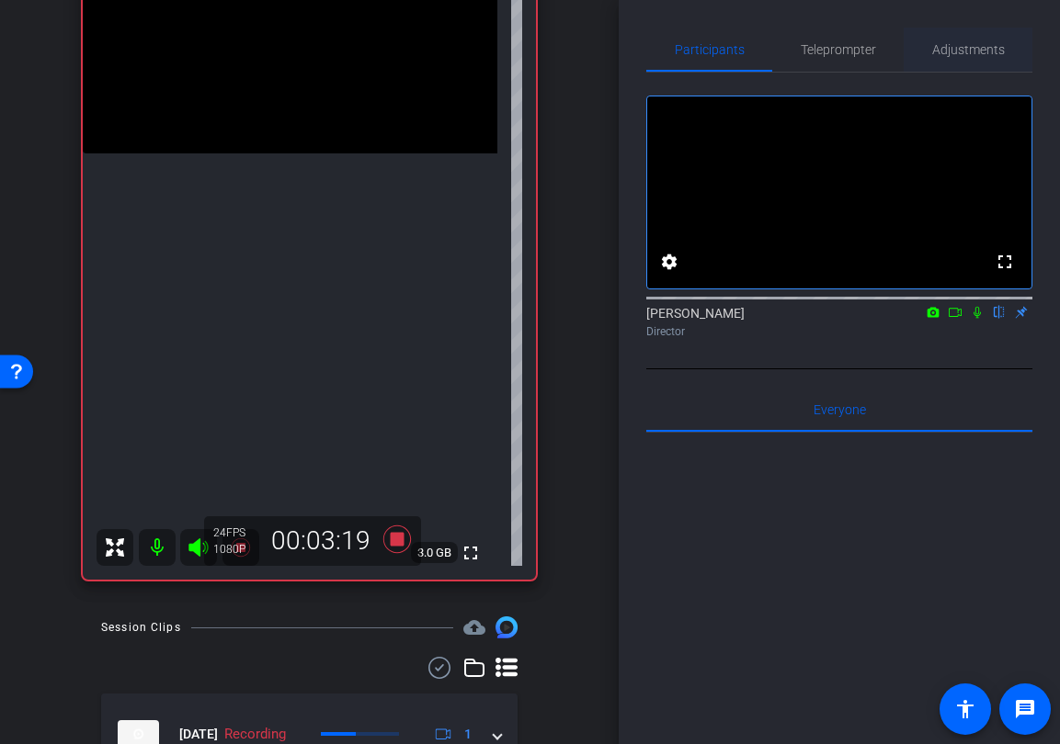
click at [959, 50] on span "Adjustments" at bounding box center [968, 49] width 73 height 13
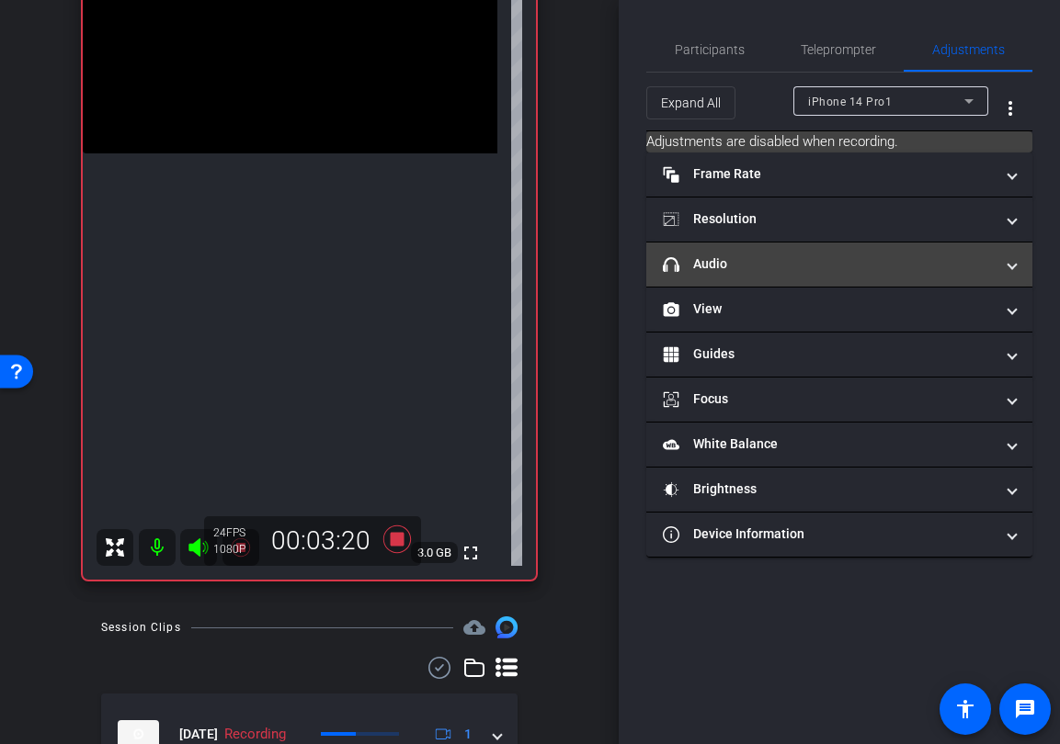
click at [754, 261] on mat-panel-title "headphone icon Audio" at bounding box center [828, 264] width 331 height 19
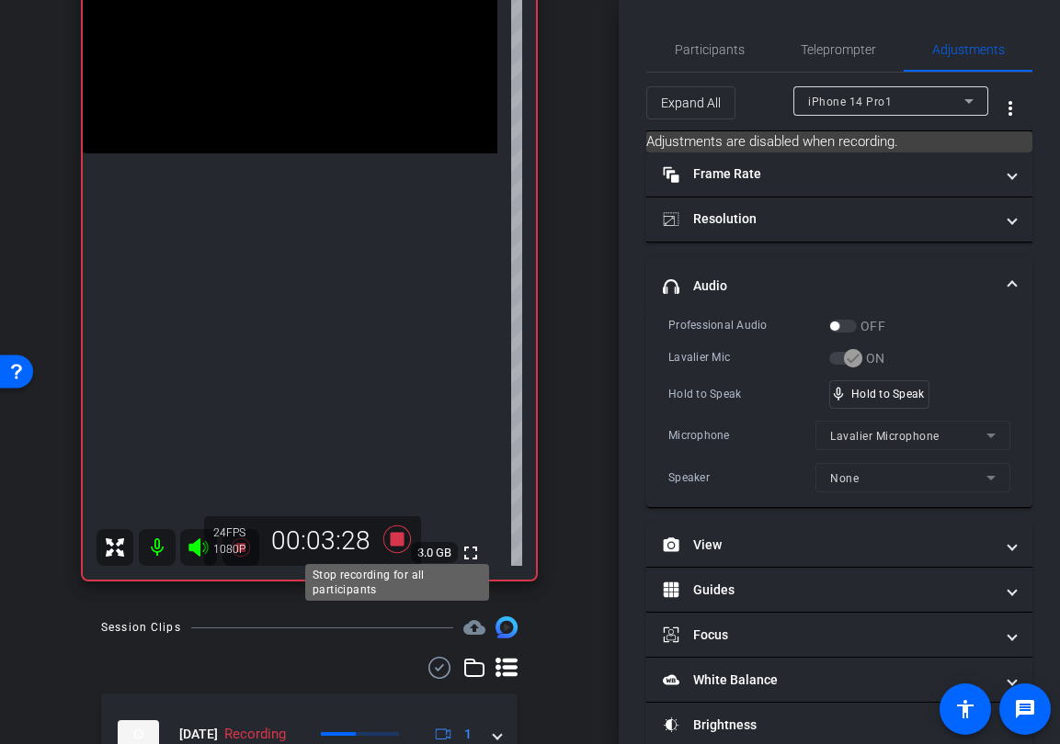
click at [394, 540] on icon at bounding box center [396, 540] width 28 height 28
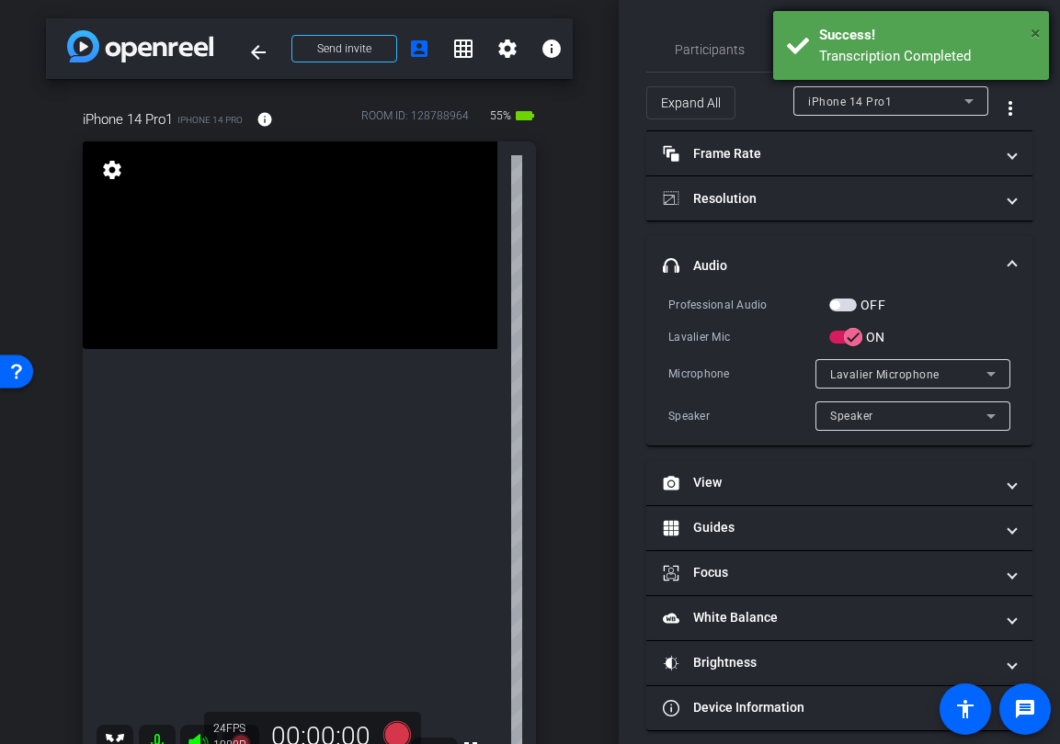
click at [1038, 34] on span "×" at bounding box center [1035, 33] width 10 height 22
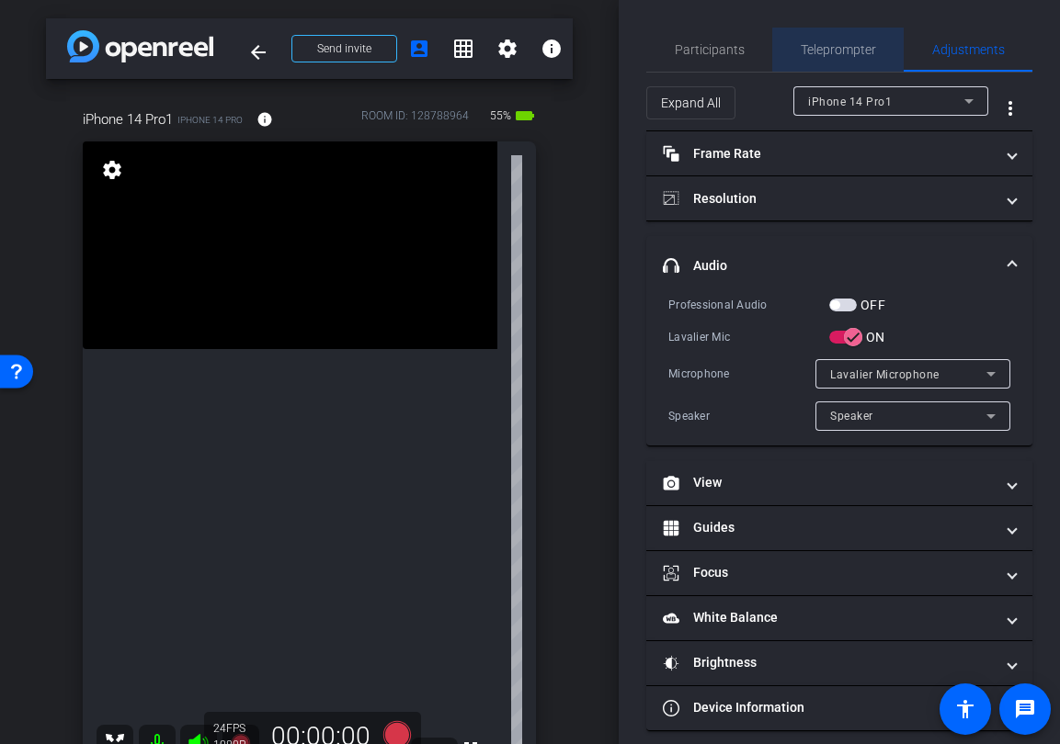
click at [851, 50] on span "Teleprompter" at bounding box center [837, 49] width 75 height 13
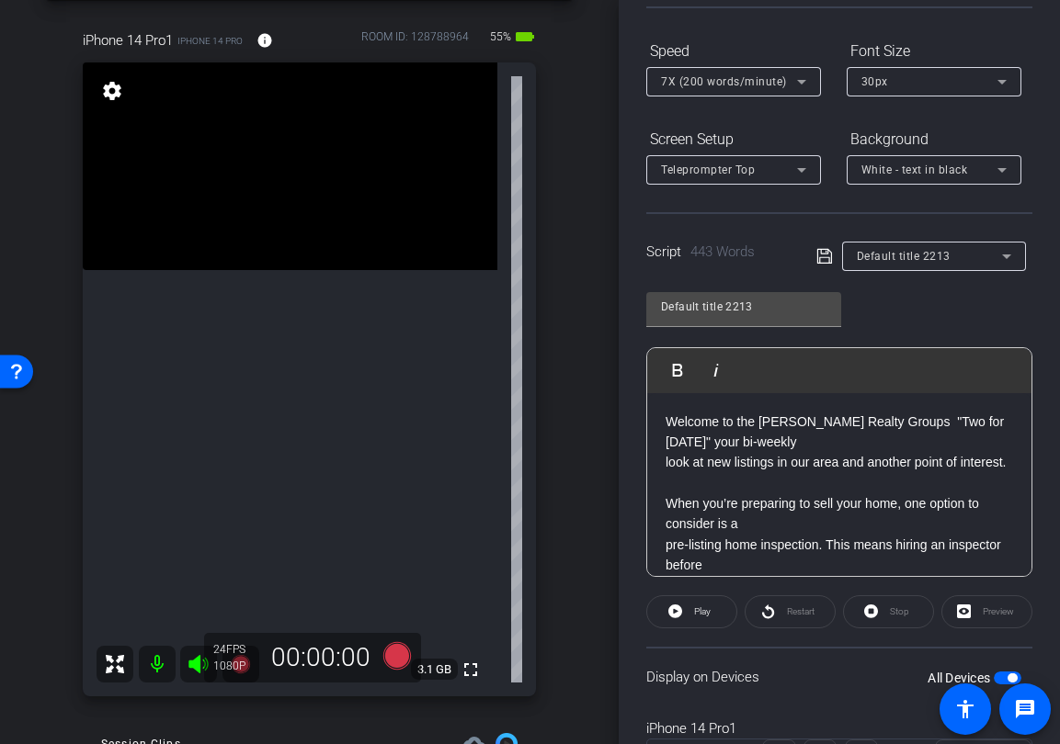
scroll to position [80, 0]
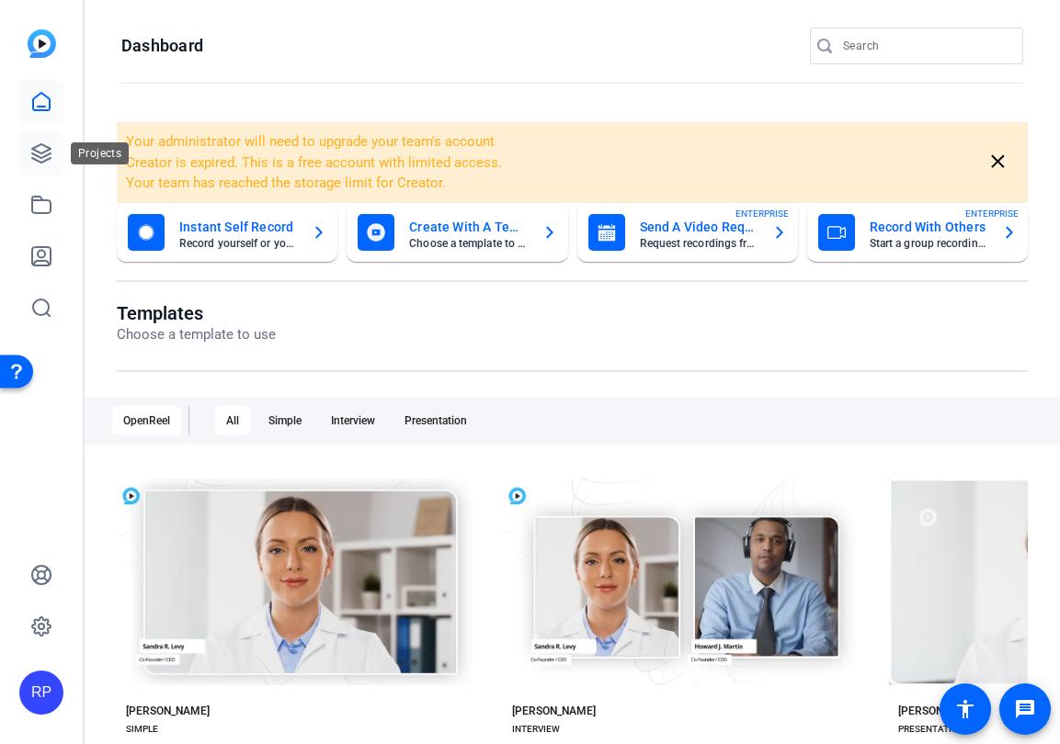
click at [40, 150] on icon at bounding box center [41, 153] width 22 height 22
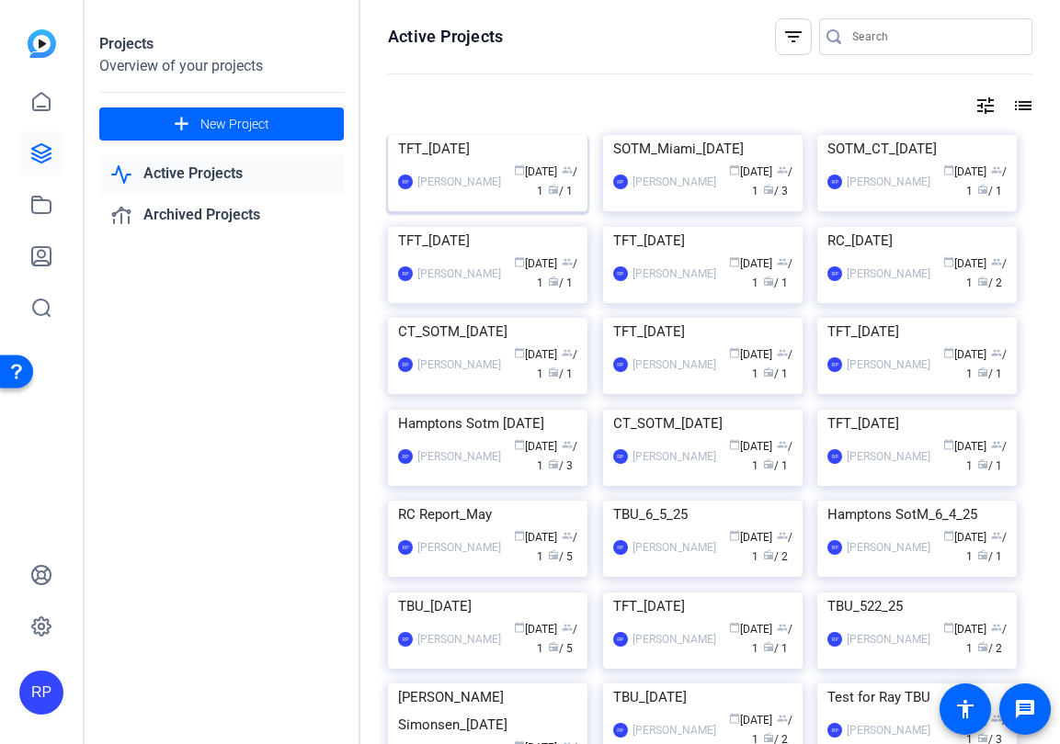
click at [507, 135] on img at bounding box center [487, 135] width 199 height 0
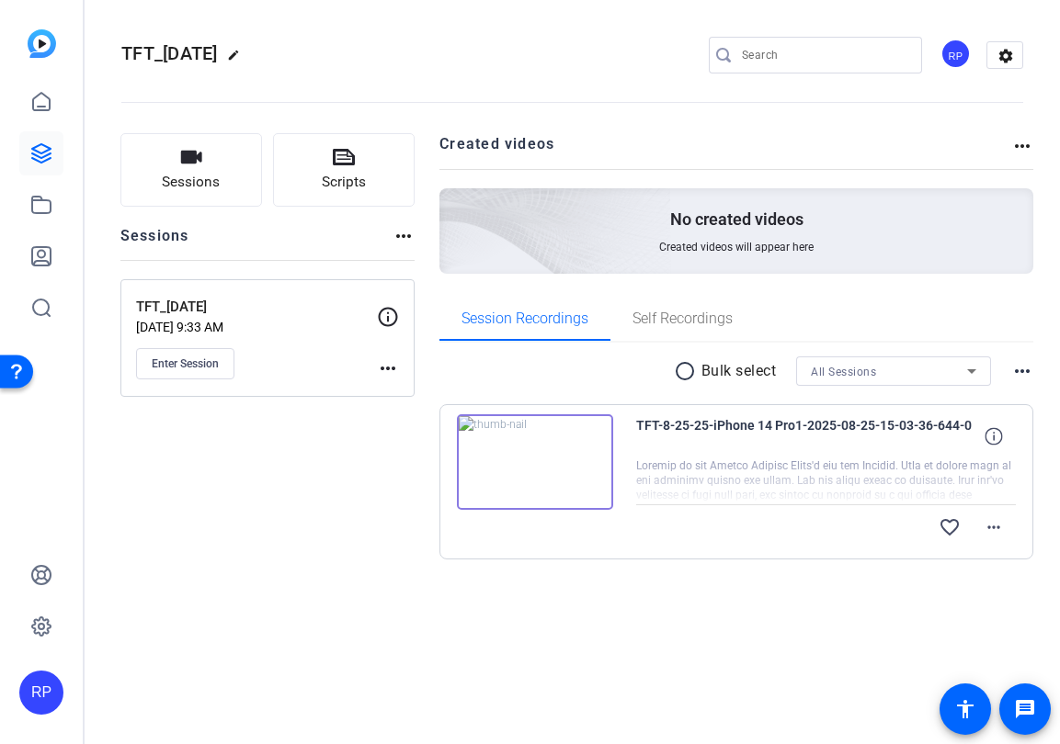
click at [1022, 371] on mat-icon "more_horiz" at bounding box center [1022, 371] width 22 height 22
click at [1016, 447] on div at bounding box center [530, 372] width 1060 height 744
click at [995, 539] on span at bounding box center [993, 527] width 44 height 44
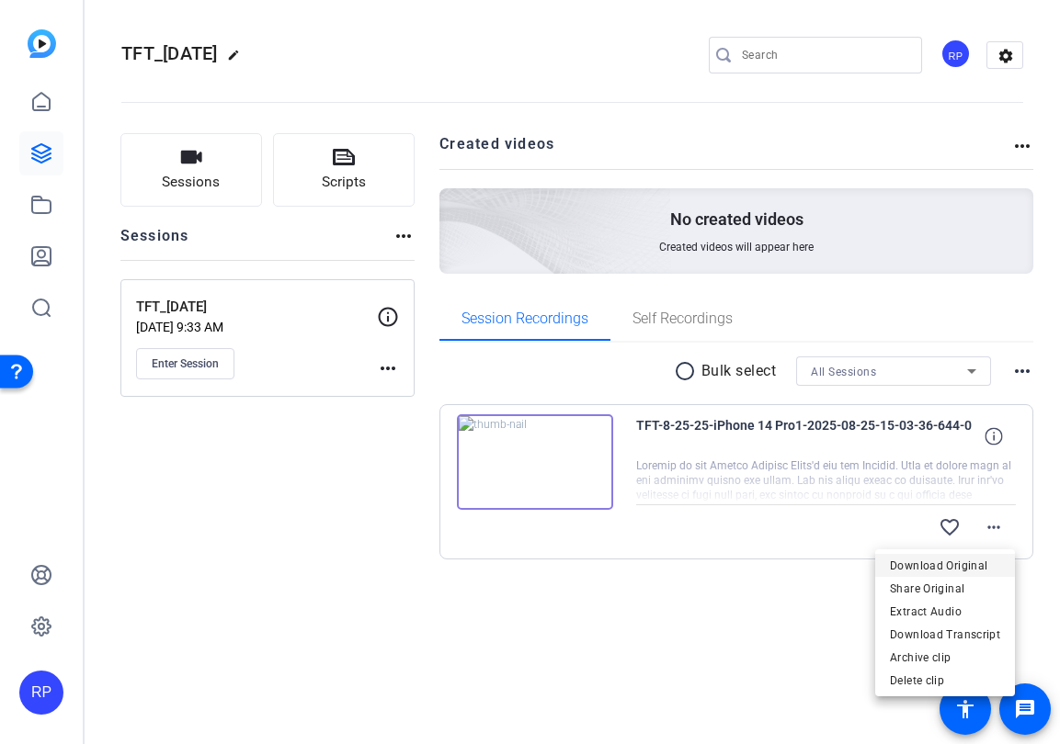
click at [928, 570] on span "Download Original" at bounding box center [945, 566] width 110 height 22
